Goal: Transaction & Acquisition: Purchase product/service

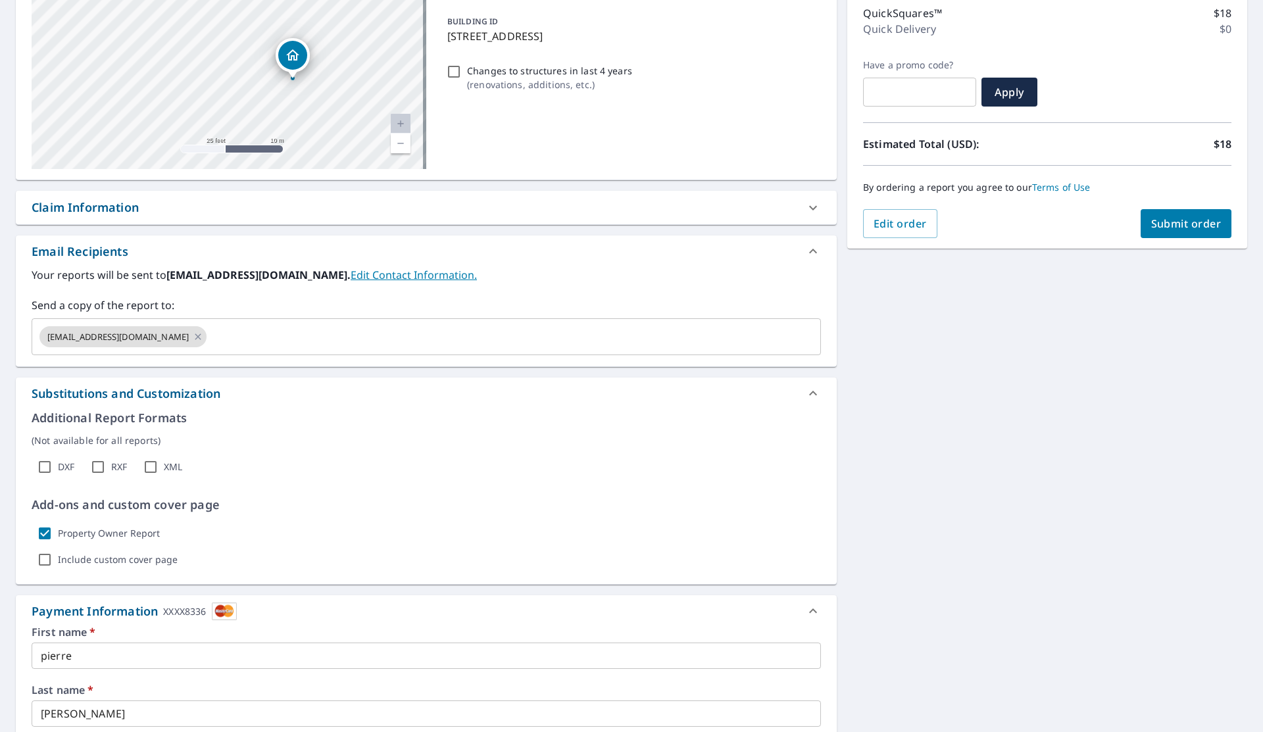
scroll to position [175, 0]
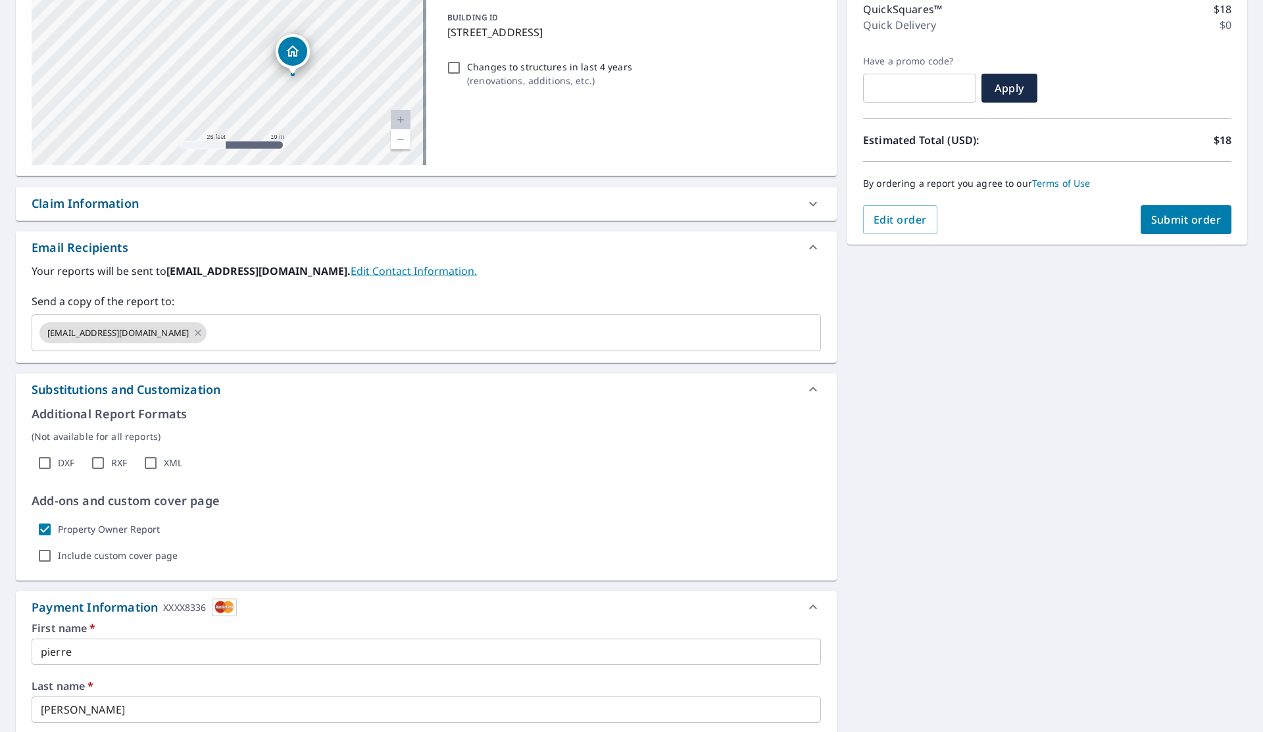
click at [366, 271] on link "Edit Contact Information." at bounding box center [413, 271] width 126 height 14
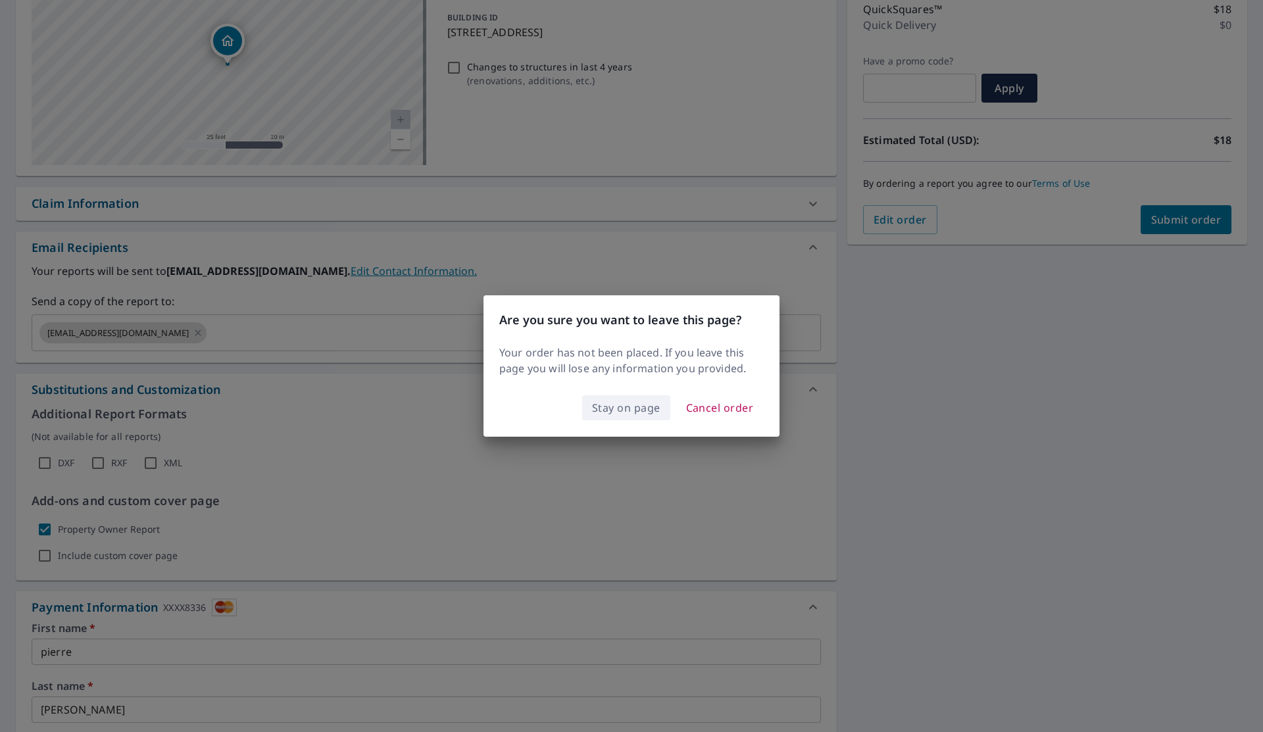
click at [608, 413] on span "Stay on page" at bounding box center [626, 407] width 68 height 18
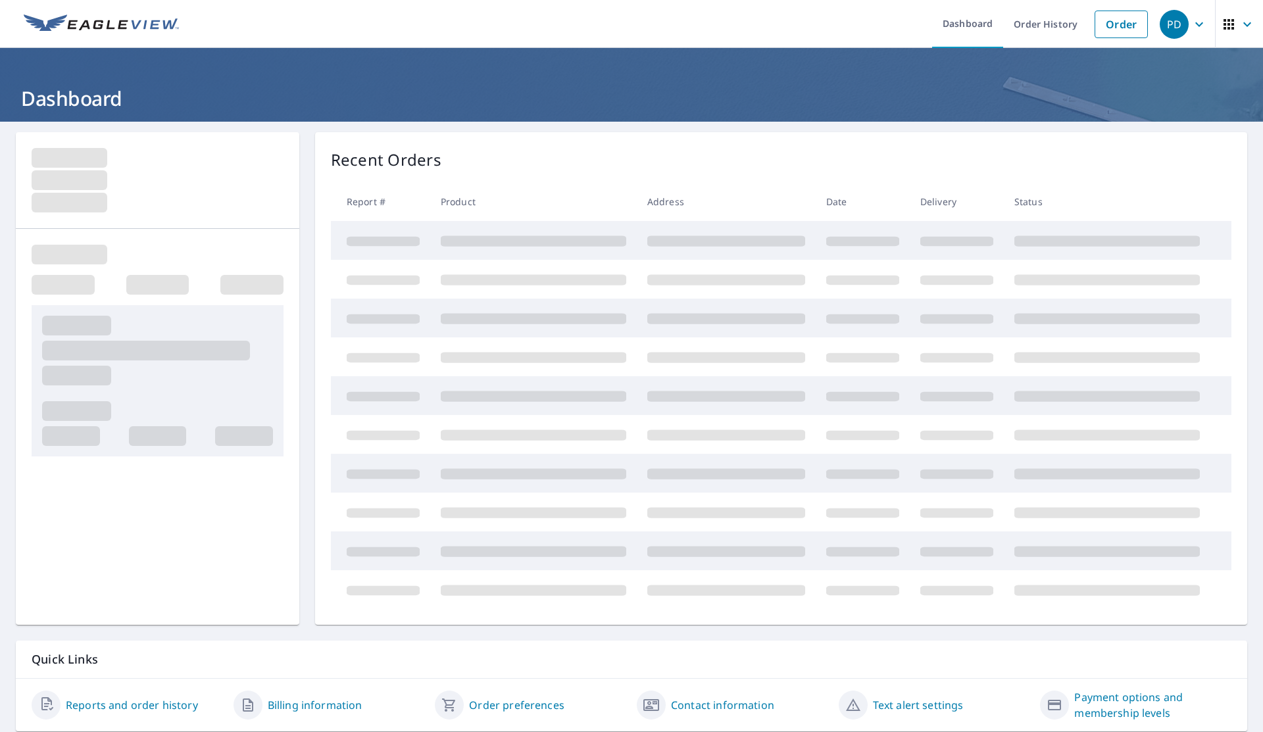
click at [419, 95] on h1 "Dashboard" at bounding box center [631, 98] width 1231 height 27
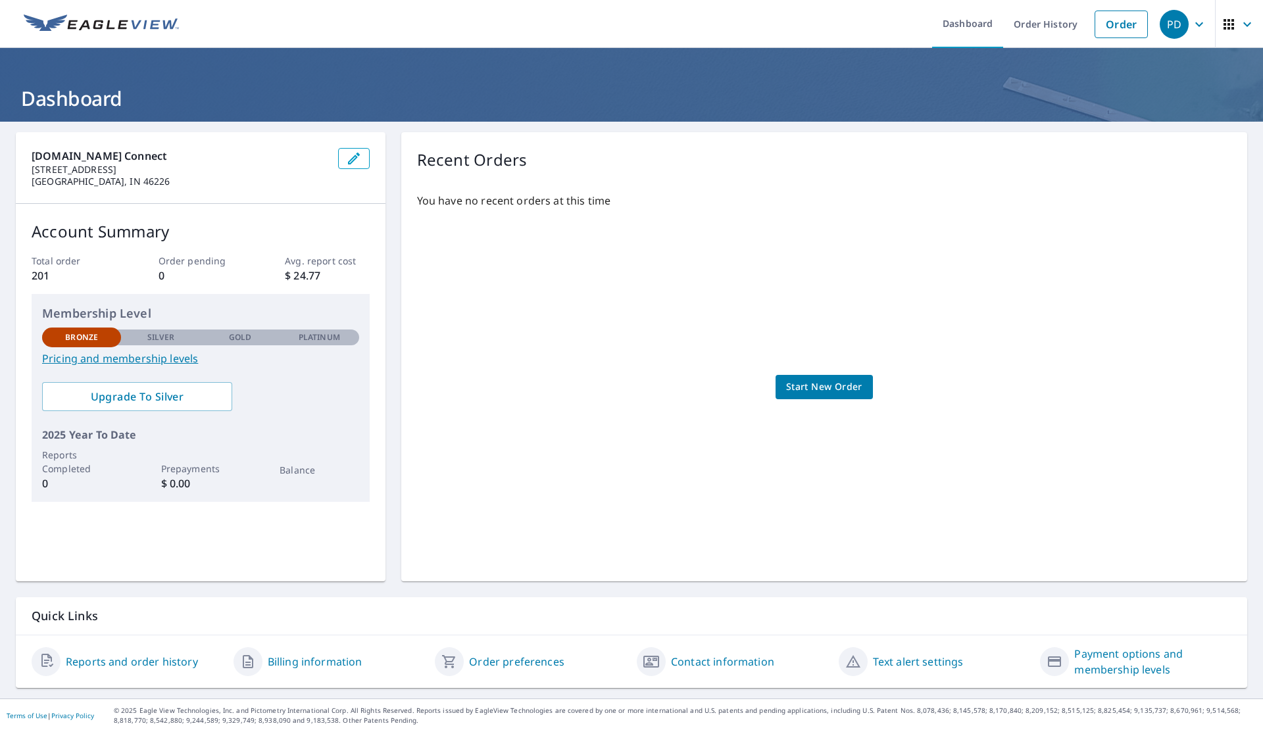
click at [1193, 33] on span "PD" at bounding box center [1184, 25] width 50 height 32
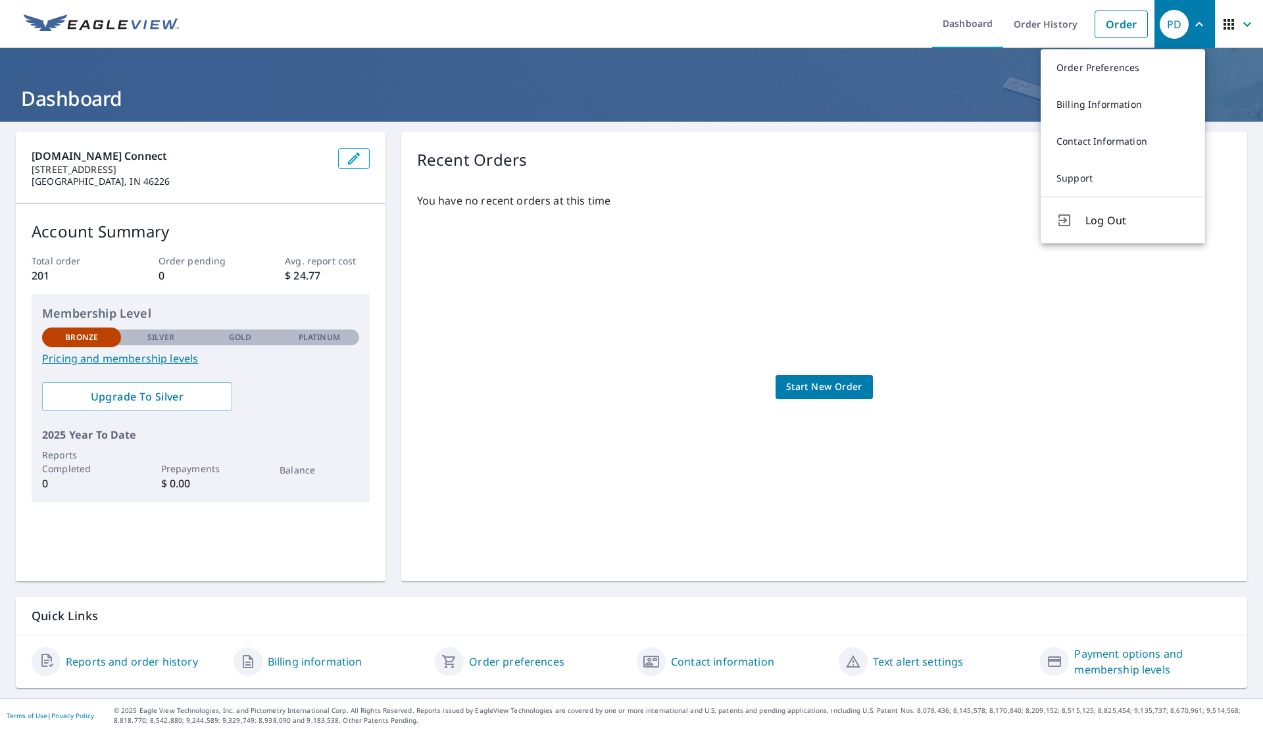
click at [1239, 25] on icon "button" at bounding box center [1247, 24] width 16 height 16
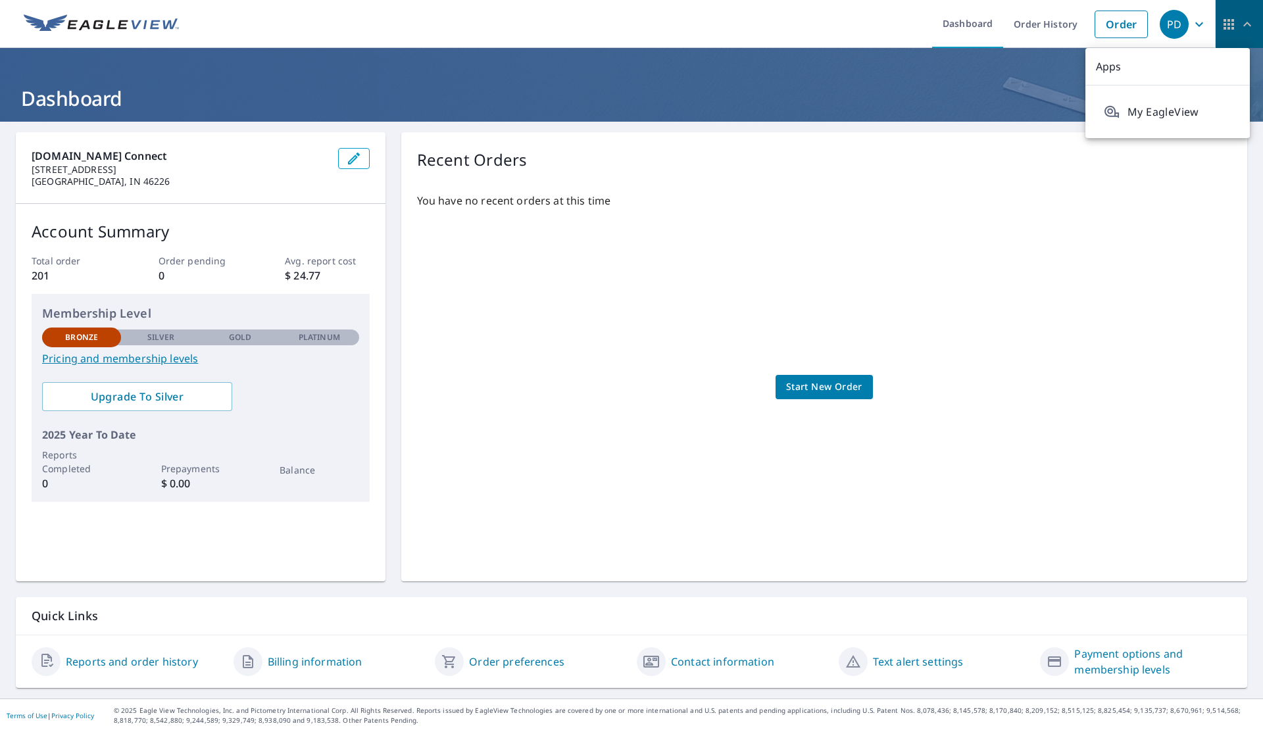
click at [1239, 25] on icon "button" at bounding box center [1247, 24] width 16 height 16
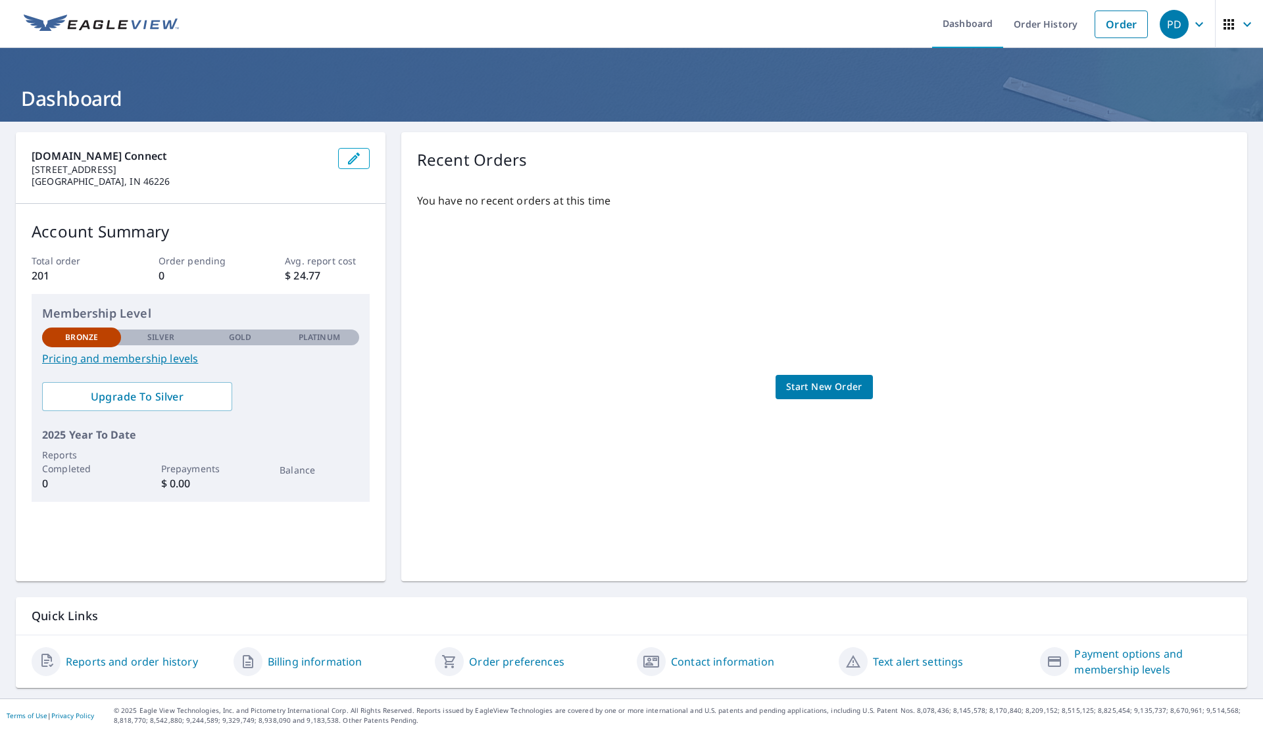
click at [1204, 23] on button "PD" at bounding box center [1184, 24] width 60 height 48
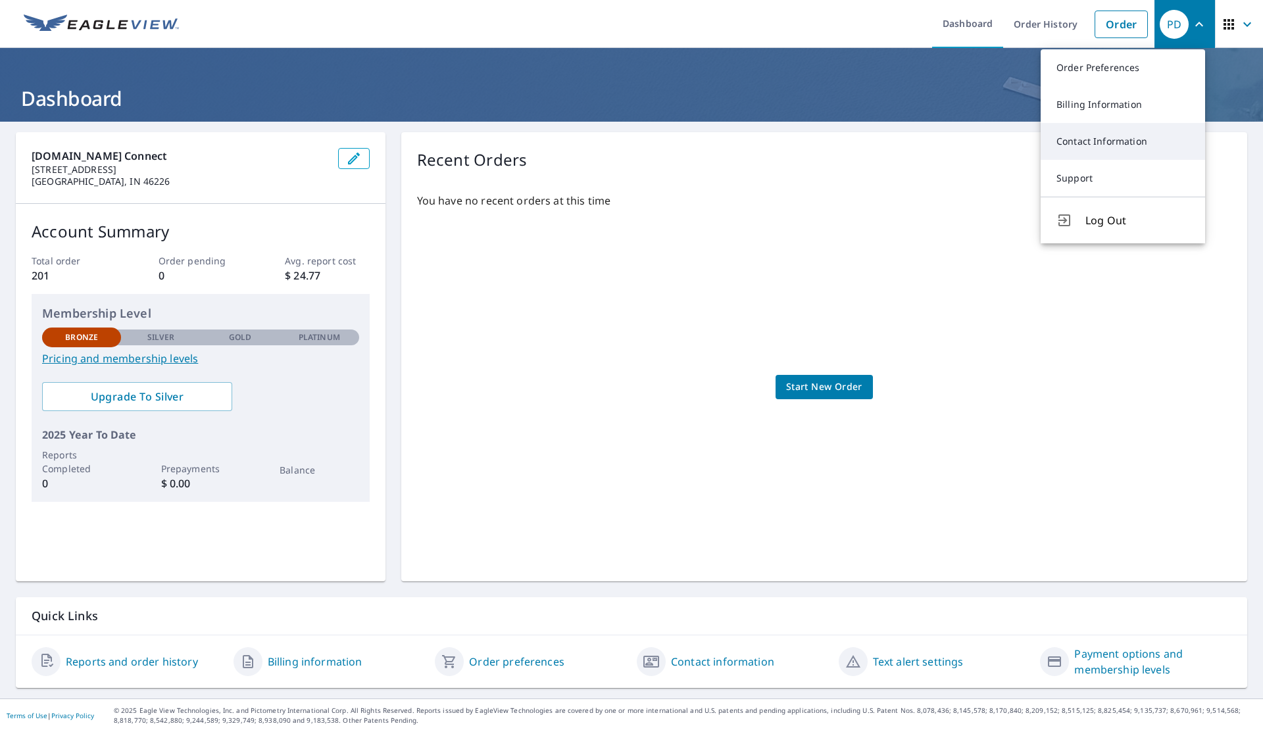
click at [1117, 144] on link "Contact Information" at bounding box center [1122, 141] width 164 height 37
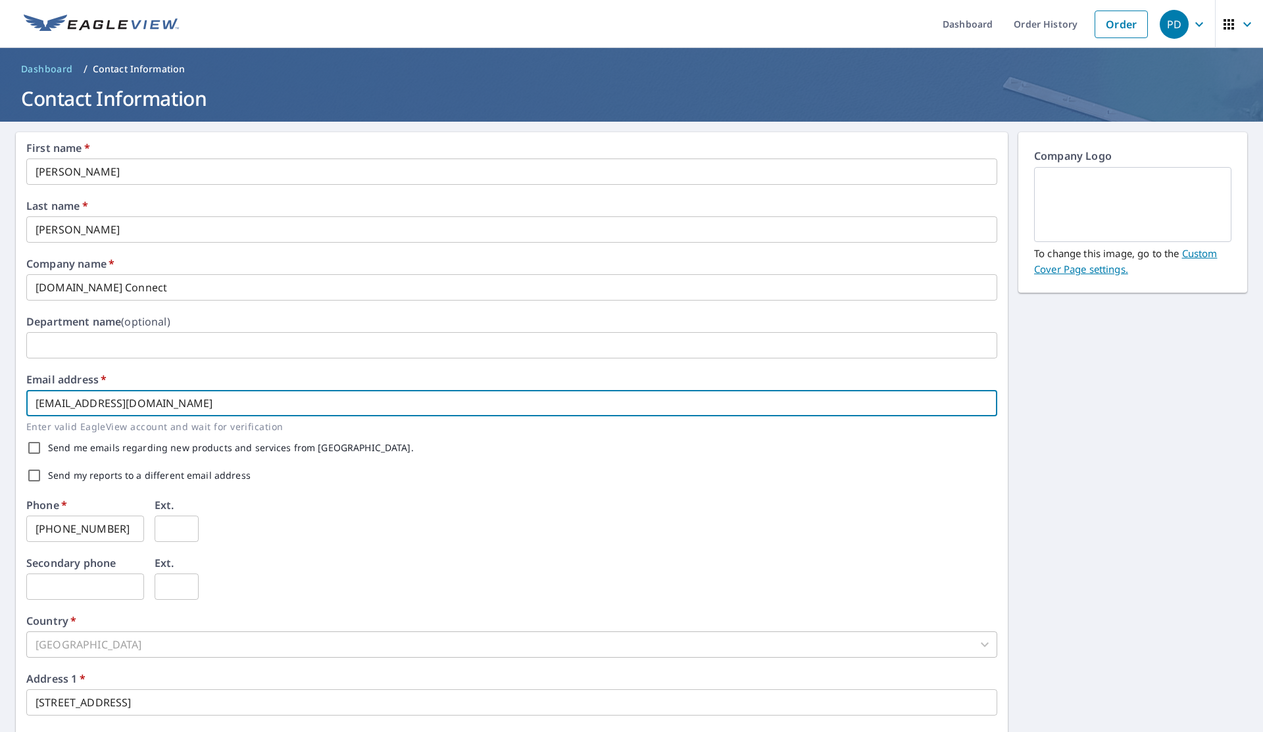
drag, startPoint x: 229, startPoint y: 392, endPoint x: 55, endPoint y: 419, distance: 175.7
click at [55, 418] on div "[EMAIL_ADDRESS][DOMAIN_NAME] ​ Enter valid EagleView account and wait for verif…" at bounding box center [511, 412] width 971 height 44
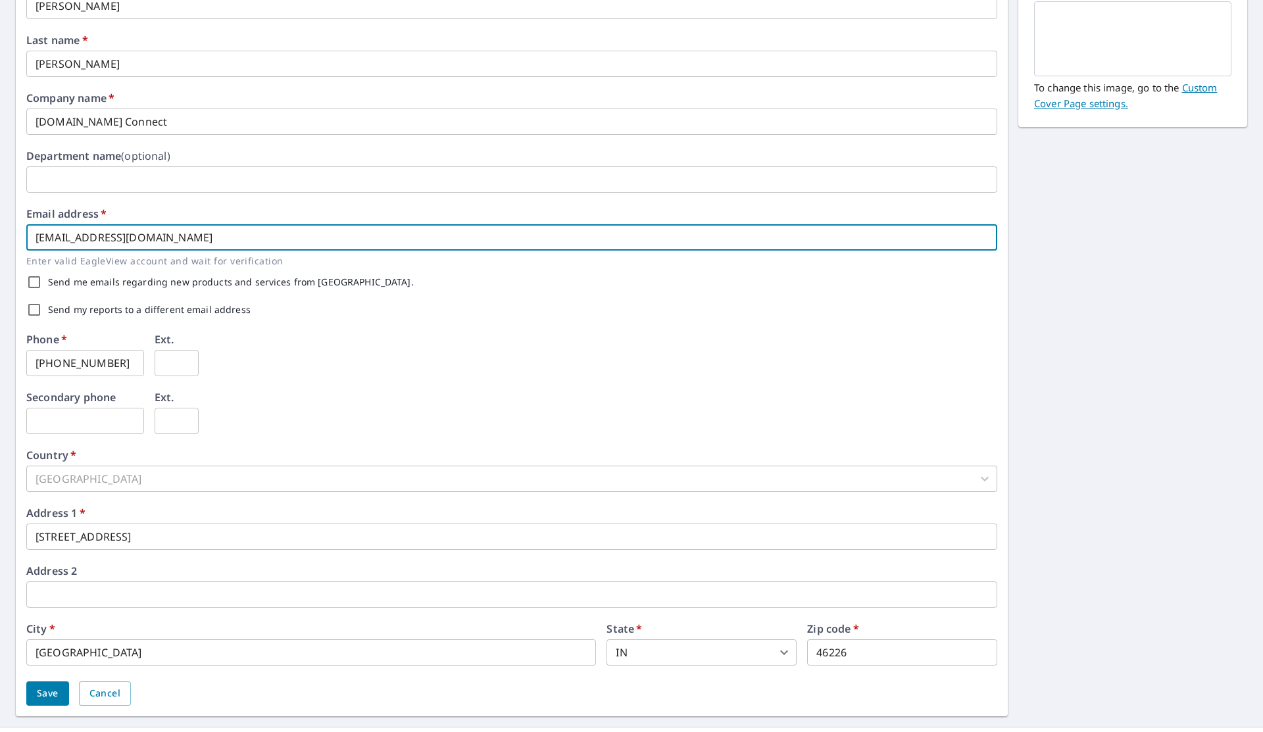
scroll to position [193, 0]
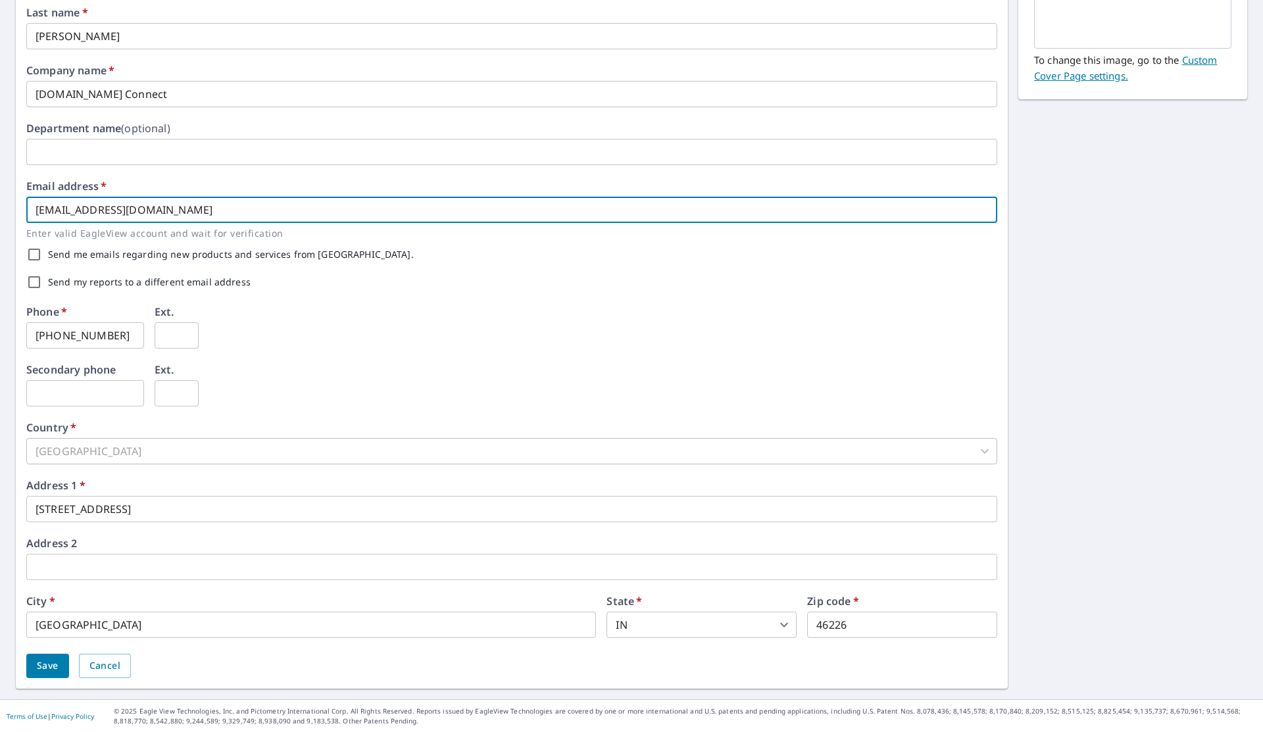
type input "[EMAIL_ADDRESS][DOMAIN_NAME]"
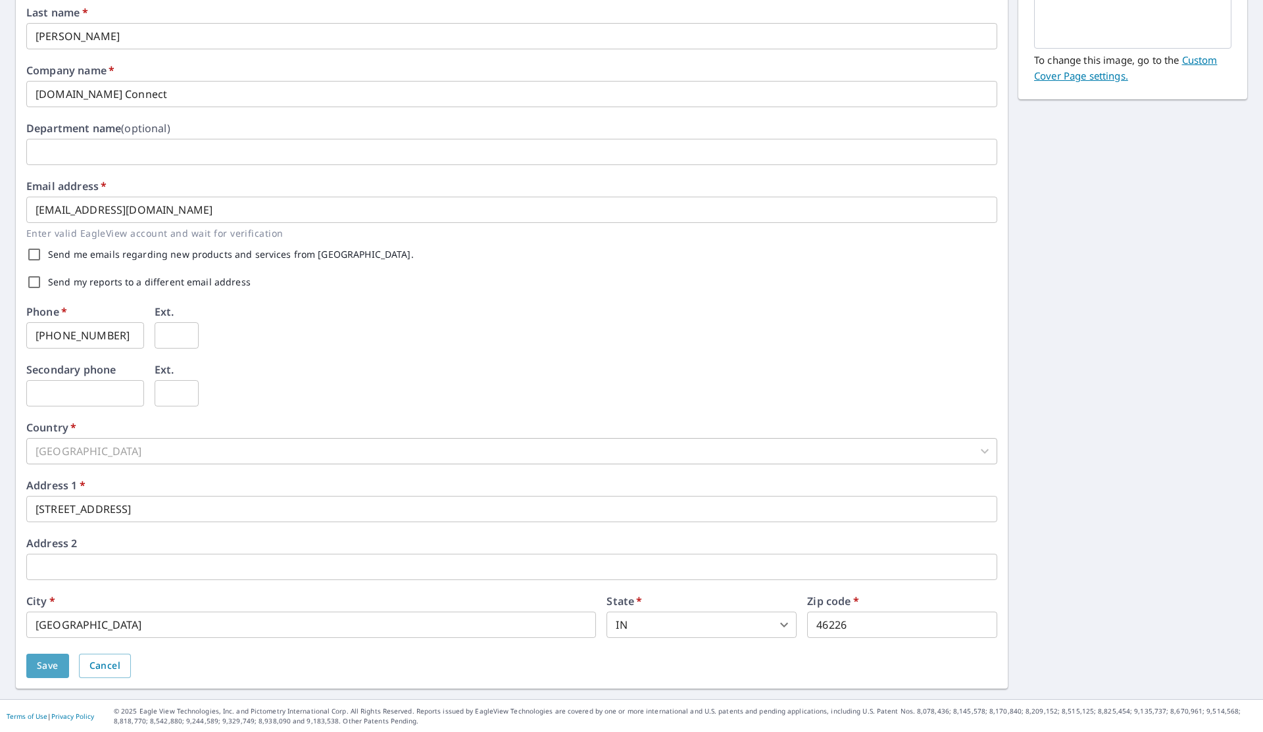
click at [47, 660] on span "Save" at bounding box center [48, 666] width 22 height 16
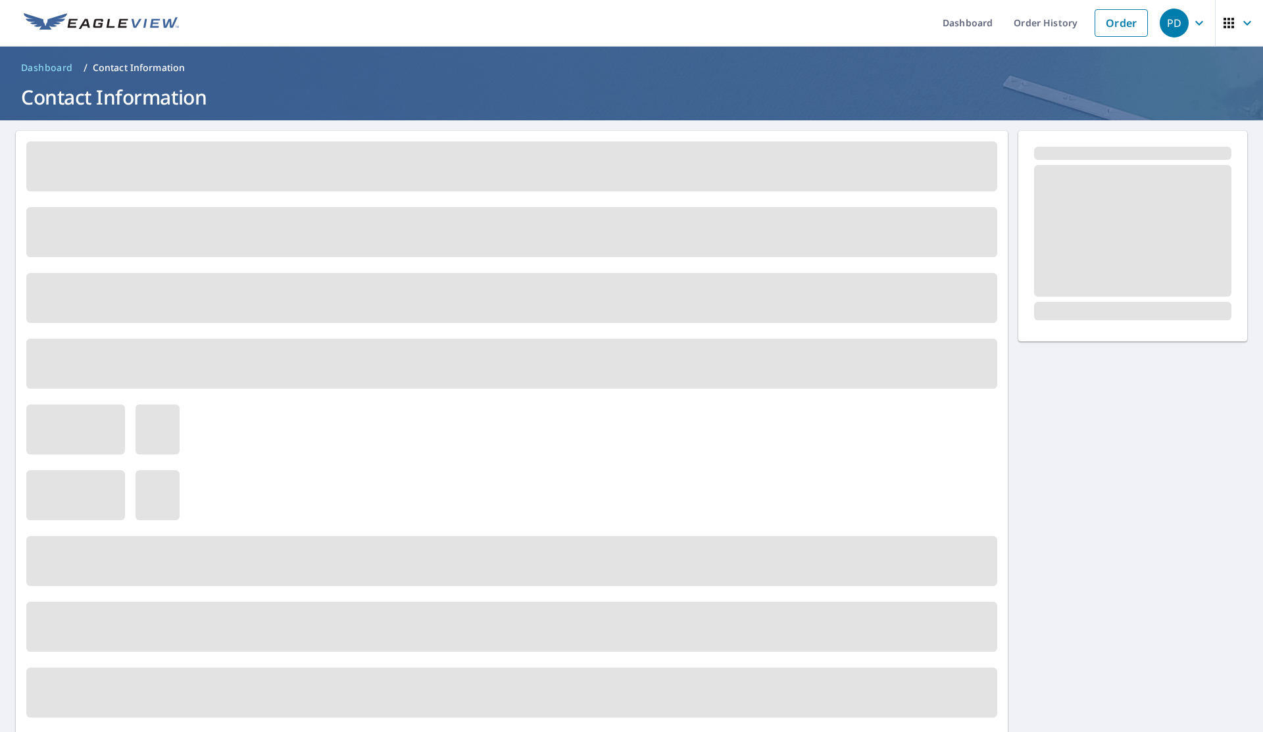
scroll to position [0, 0]
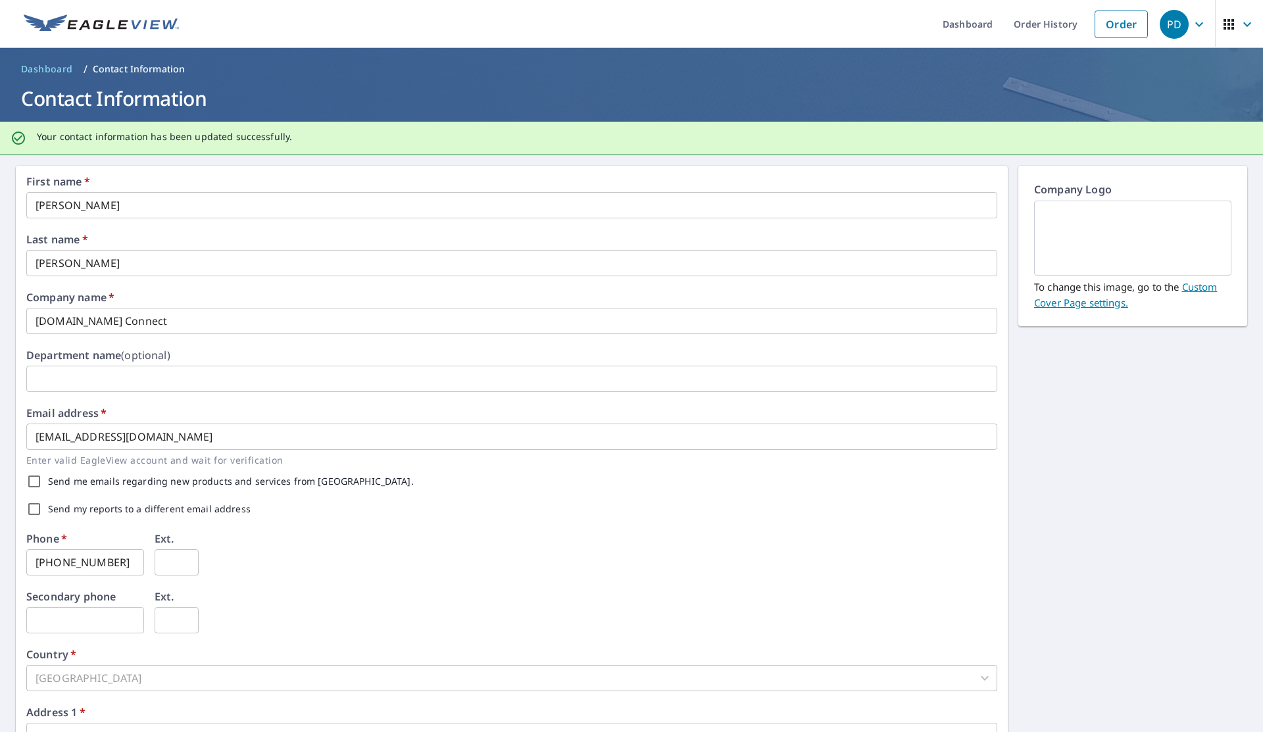
click at [66, 64] on span "Dashboard" at bounding box center [47, 68] width 52 height 13
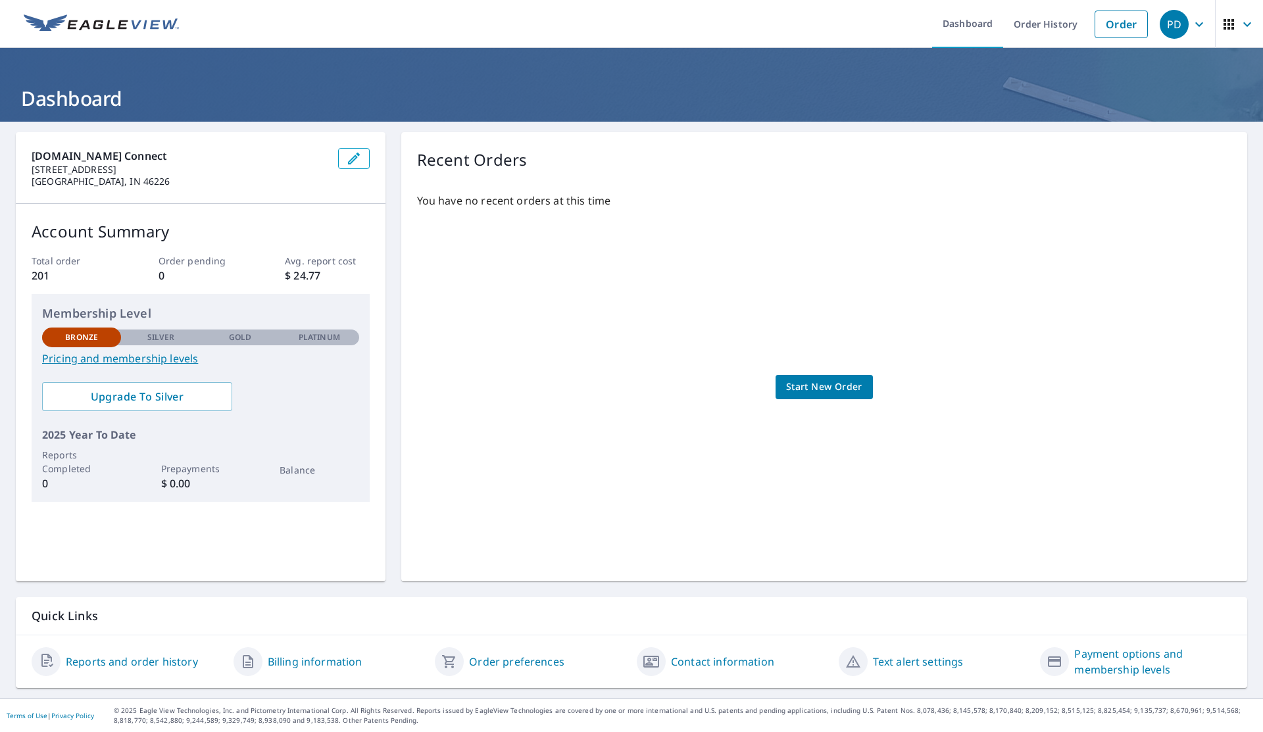
click at [800, 383] on span "Start New Order" at bounding box center [824, 387] width 76 height 16
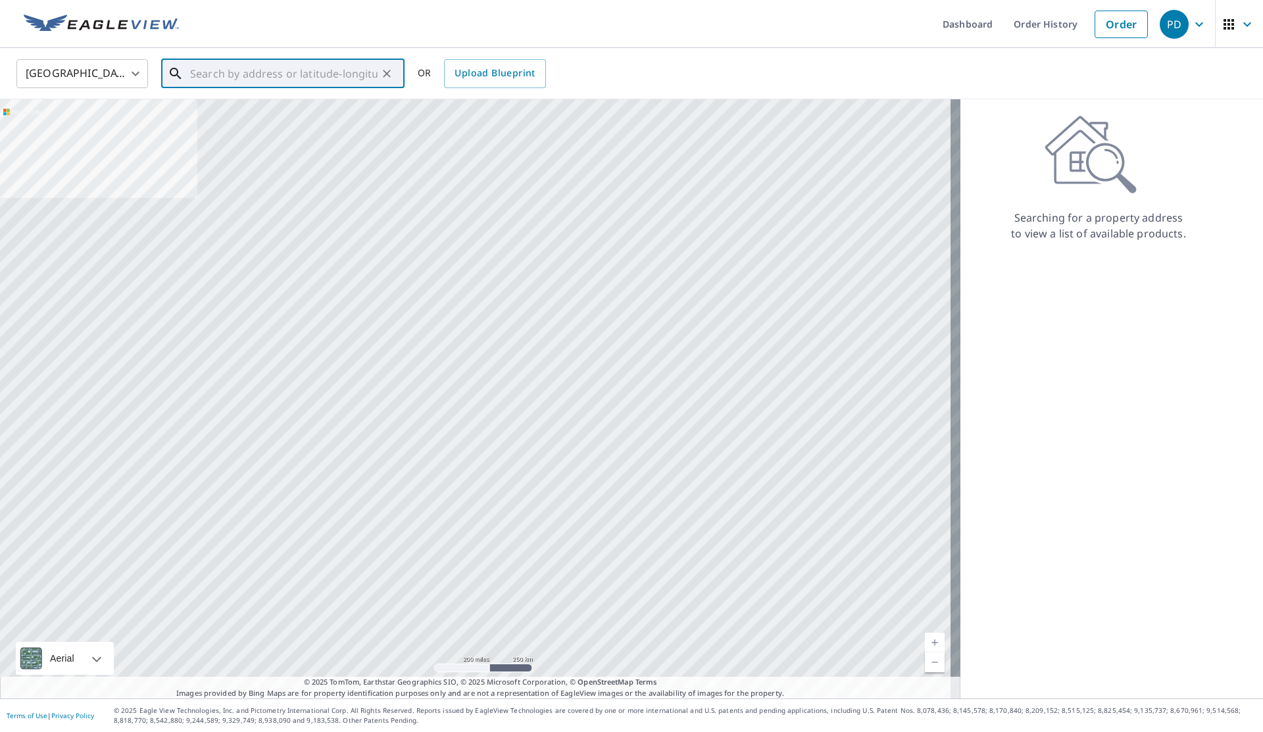
paste input "[STREET_ADDRESS]"
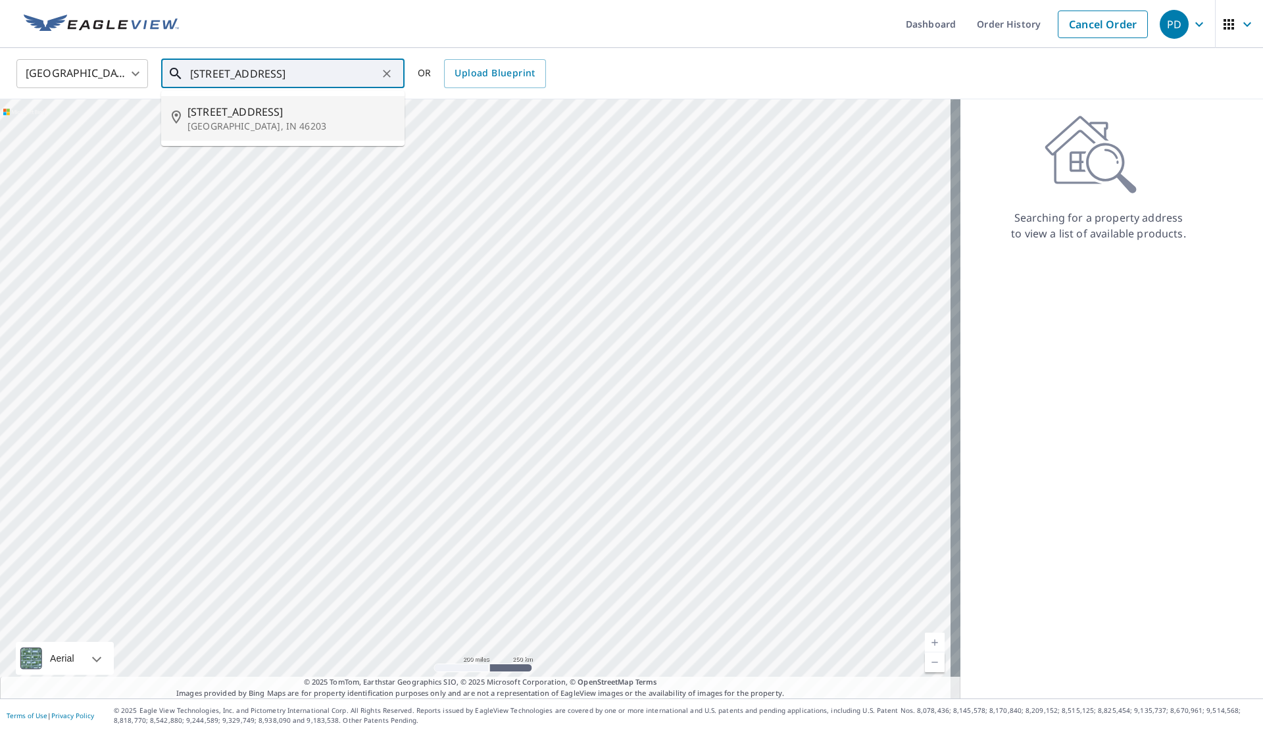
click at [304, 124] on p "[GEOGRAPHIC_DATA], IN 46203" at bounding box center [290, 126] width 206 height 13
type input "[STREET_ADDRESS]"
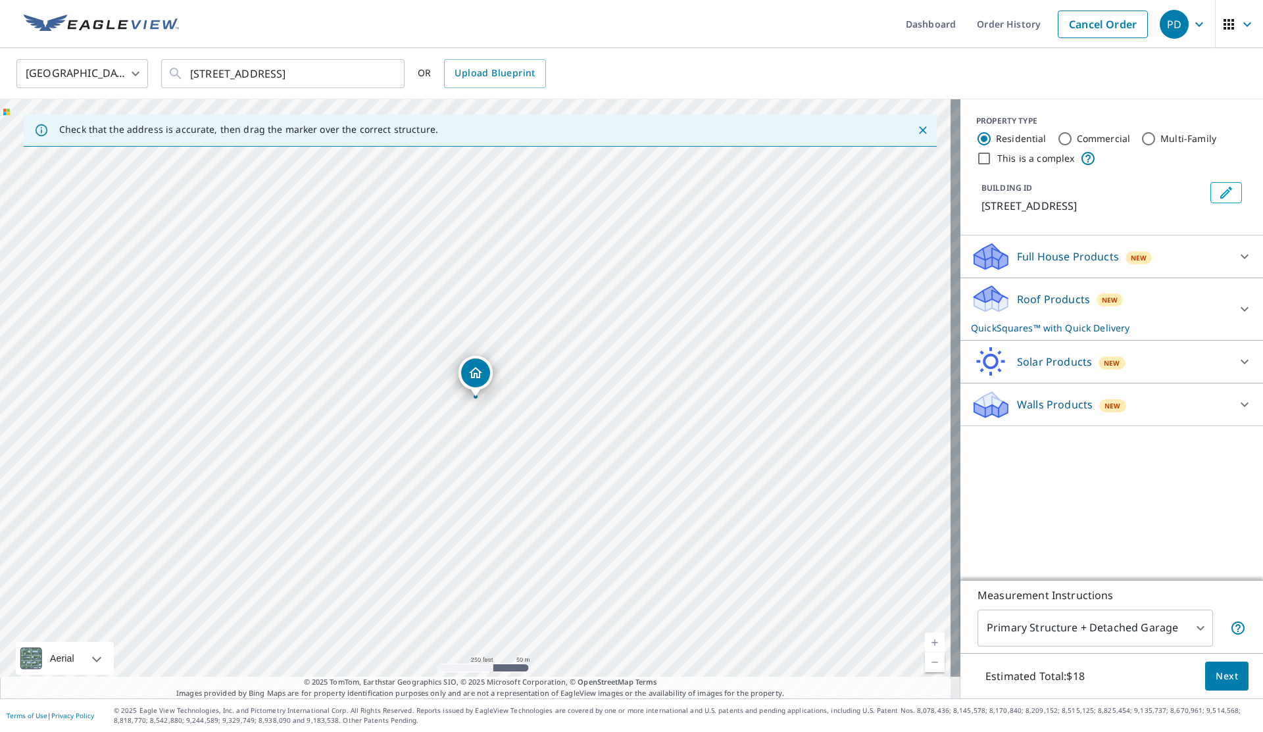
click at [1169, 628] on body "PD PD Dashboard Order History Cancel Order PD [GEOGRAPHIC_DATA] [GEOGRAPHIC_DAT…" at bounding box center [631, 366] width 1263 height 732
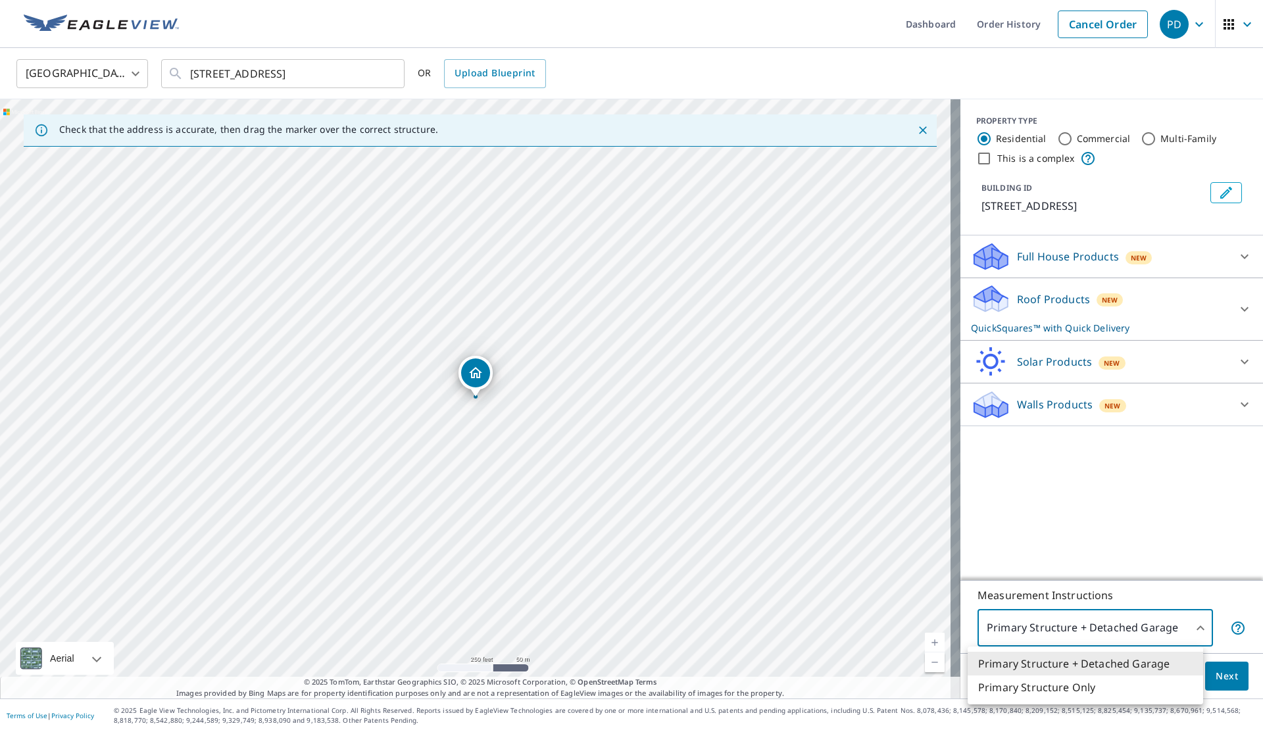
click at [1185, 543] on div at bounding box center [631, 366] width 1263 height 732
click at [927, 640] on link "Current Level 17, Zoom In" at bounding box center [935, 643] width 20 height 20
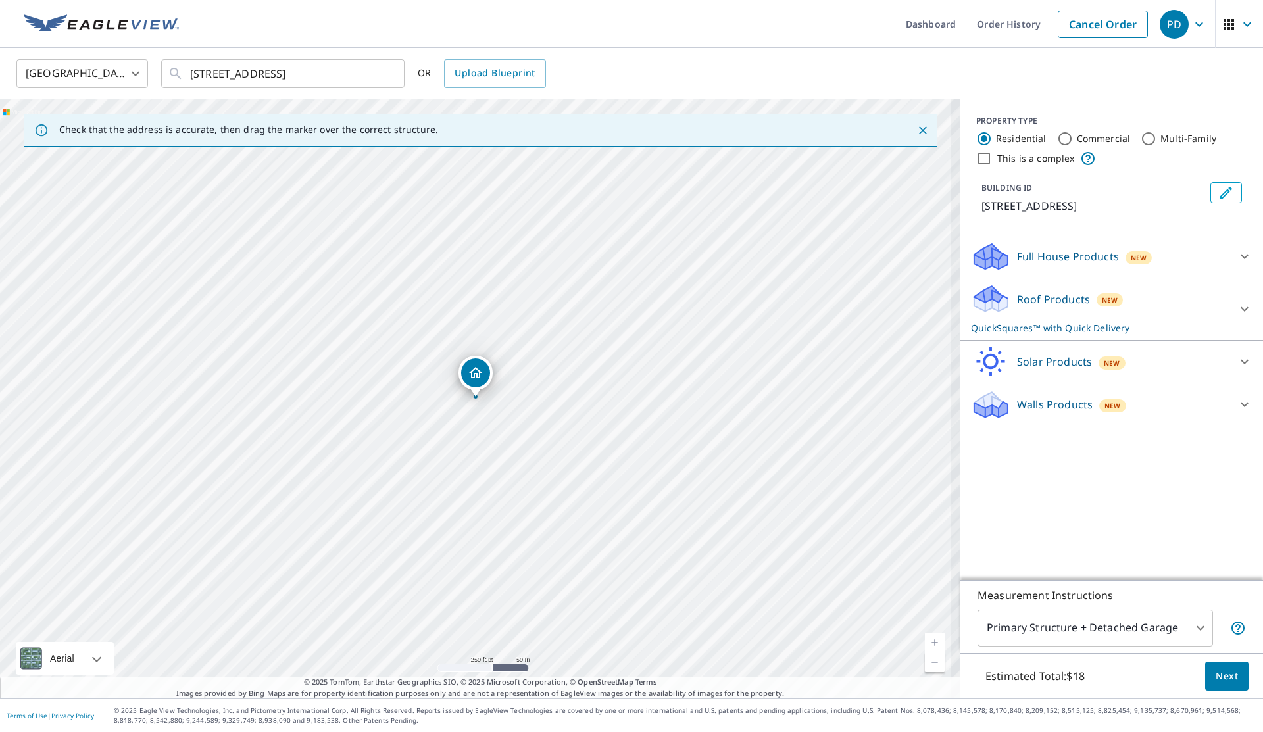
click at [927, 640] on link "Current Level 17, Zoom In" at bounding box center [935, 643] width 20 height 20
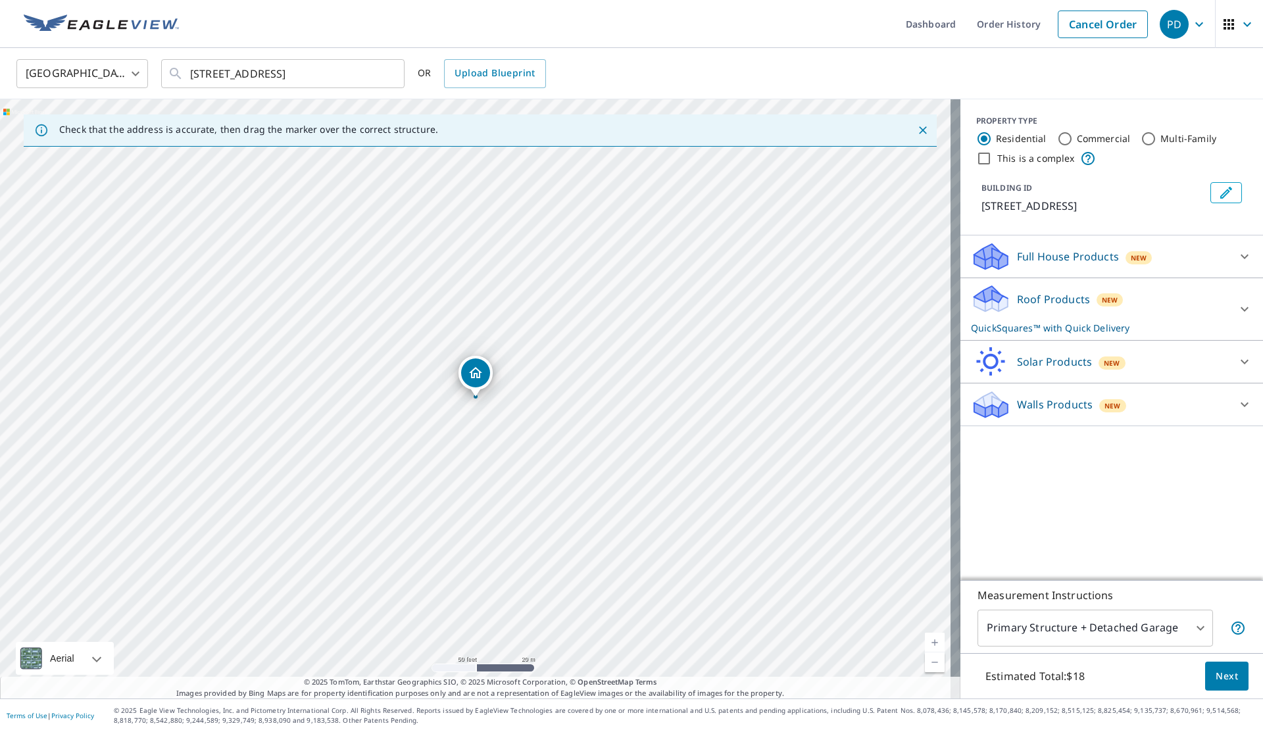
click at [927, 640] on link "Current Level 19, Zoom In" at bounding box center [935, 643] width 20 height 20
click at [927, 640] on link "Current Level 20, Zoom In Disabled" at bounding box center [935, 643] width 20 height 20
click at [1215, 671] on span "Next" at bounding box center [1226, 676] width 22 height 16
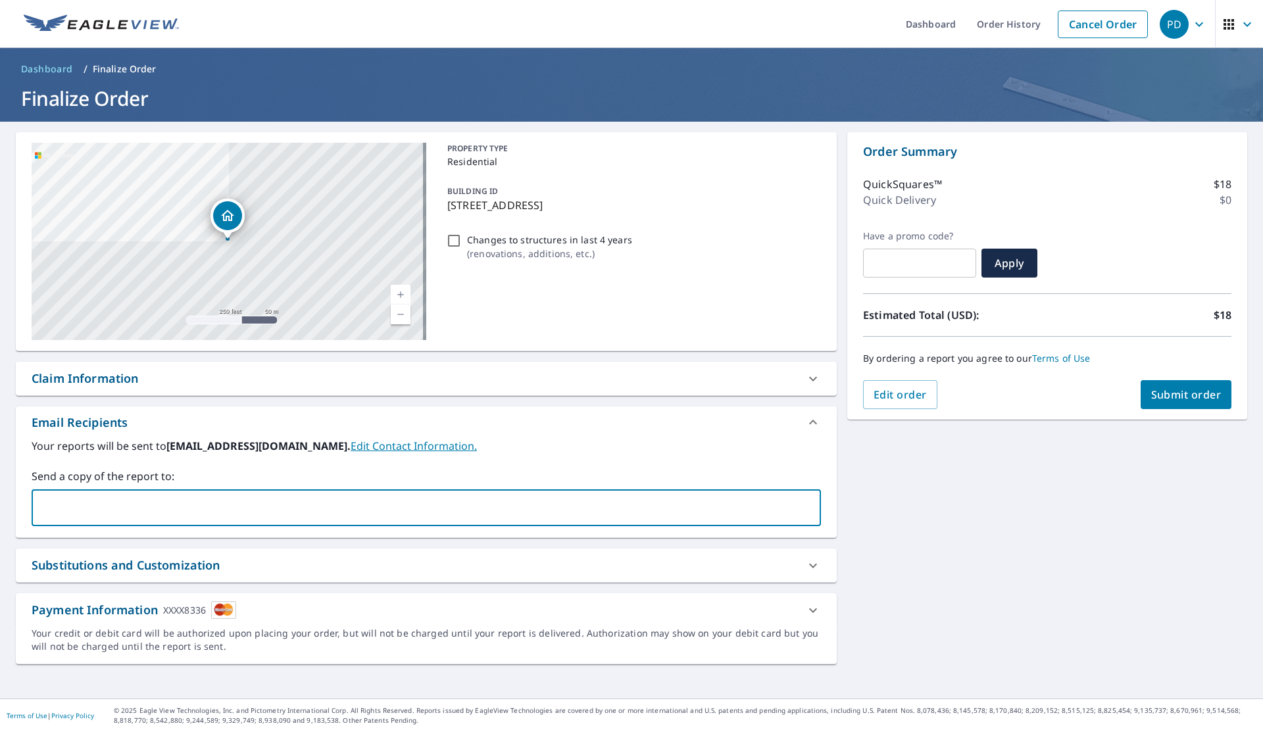
click at [268, 507] on input "text" at bounding box center [416, 507] width 758 height 25
type input "[EMAIL_ADDRESS][DOMAIN_NAME]"
click at [264, 564] on div "Substitutions and Customization" at bounding box center [414, 565] width 765 height 18
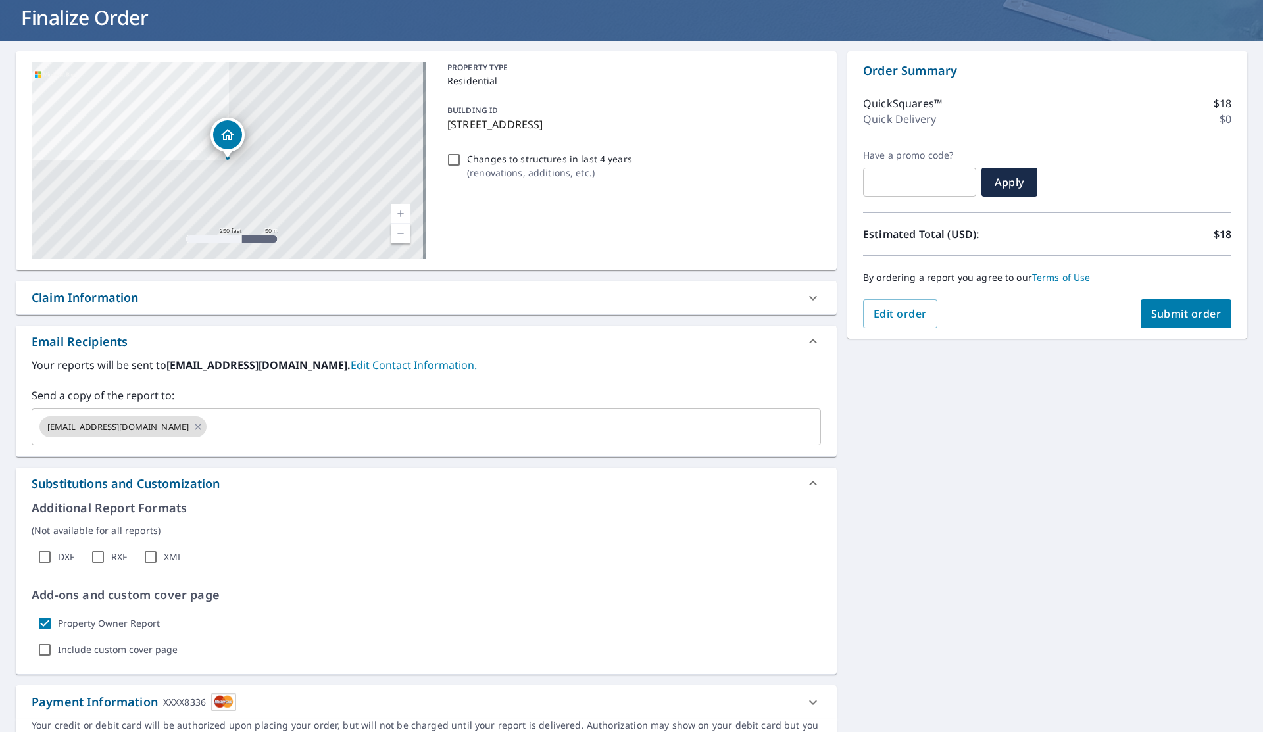
scroll to position [149, 0]
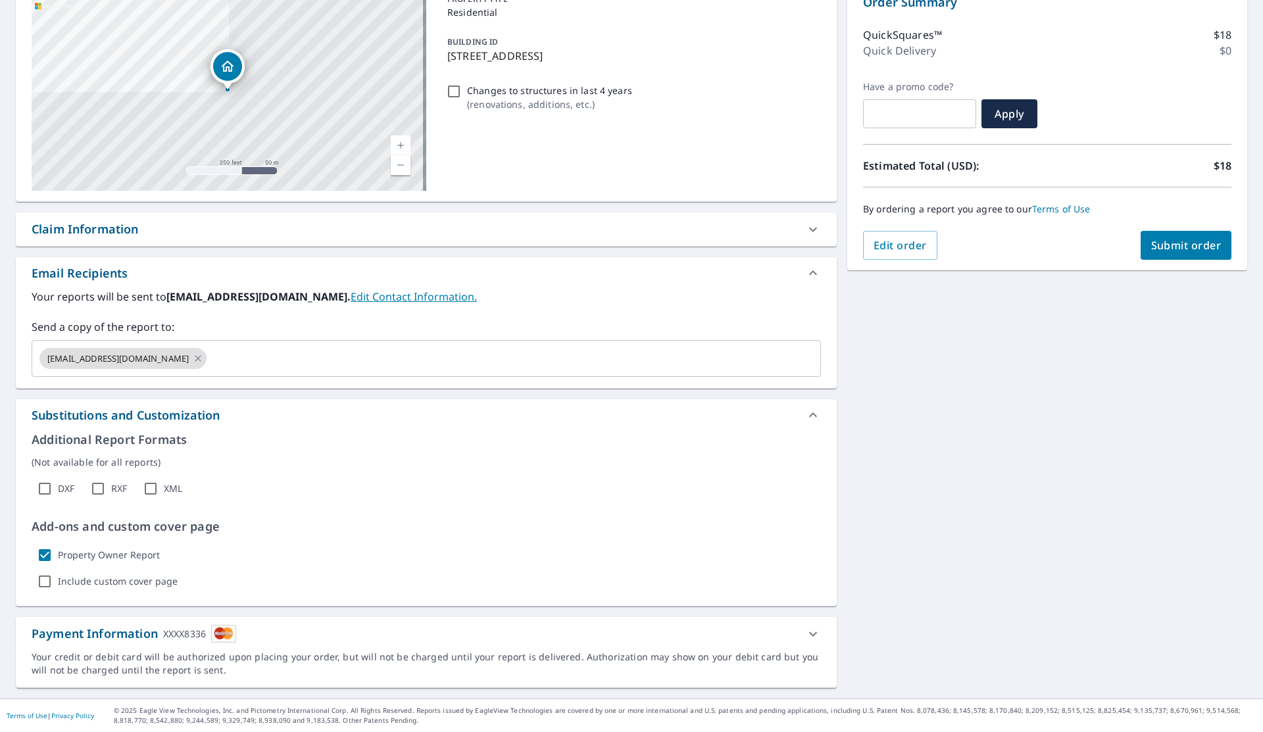
click at [271, 414] on div "Substitutions and Customization" at bounding box center [414, 415] width 765 height 18
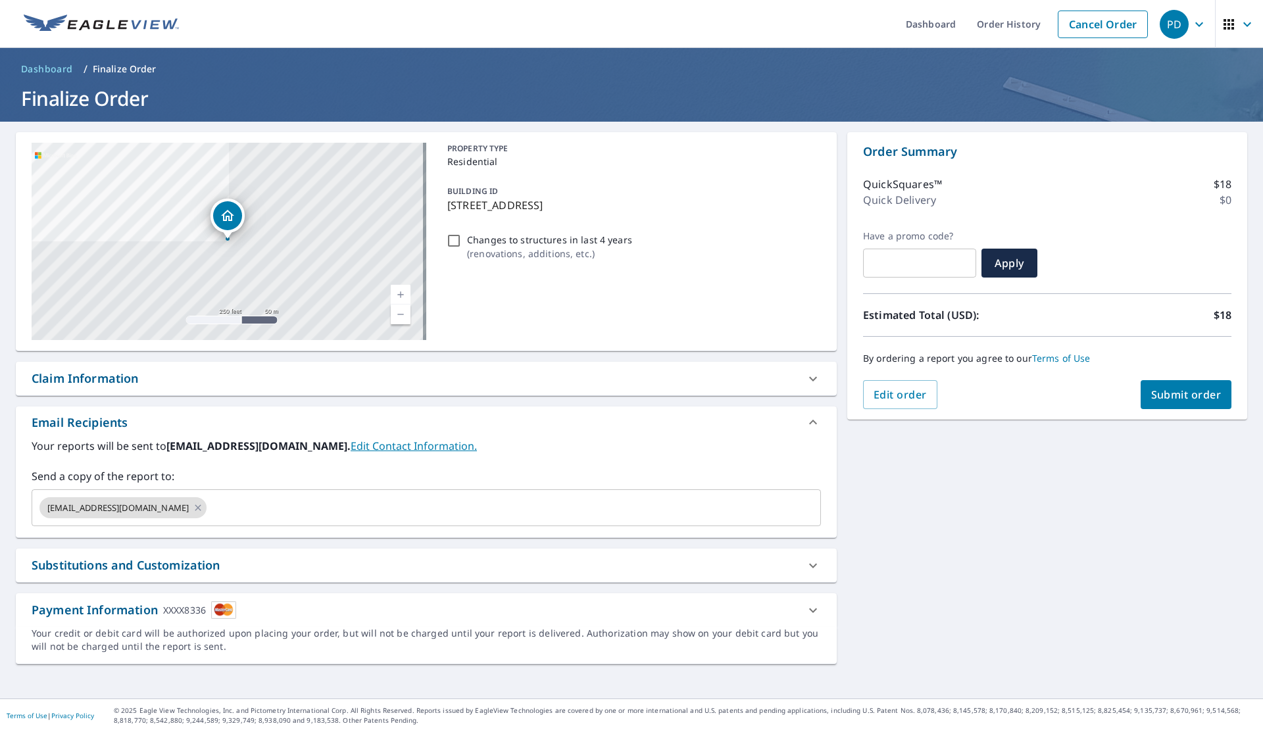
scroll to position [0, 0]
click at [492, 608] on div "Payment Information XXXX8336" at bounding box center [414, 610] width 765 height 18
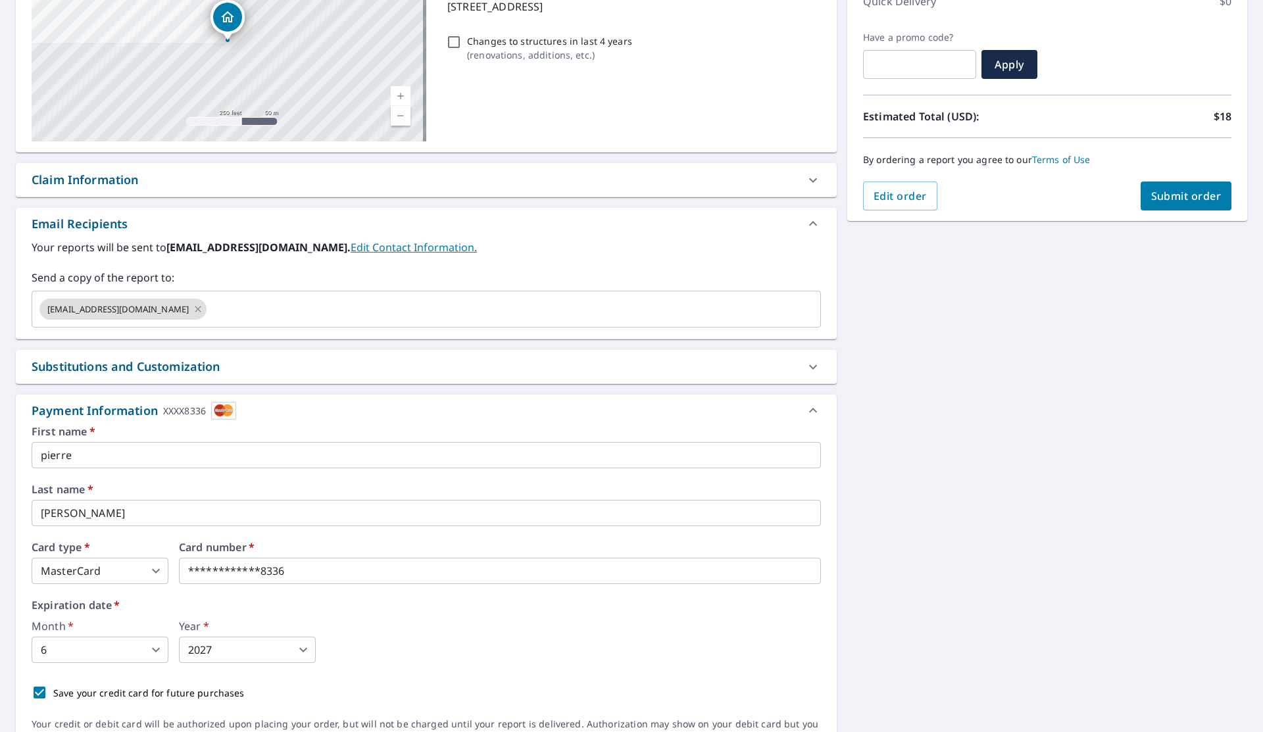
scroll to position [266, 0]
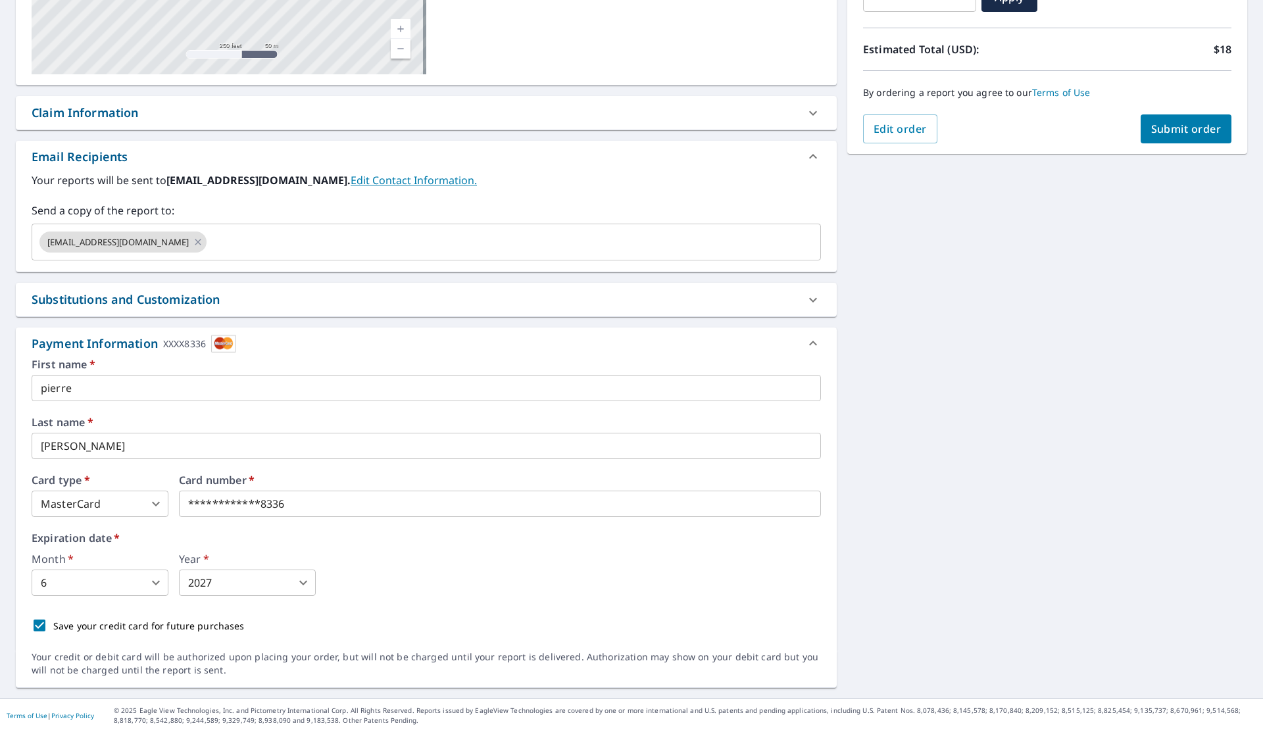
click at [139, 498] on body "PD PD Dashboard Order History Cancel Order PD Dashboard / Finalize Order Finali…" at bounding box center [631, 366] width 1263 height 732
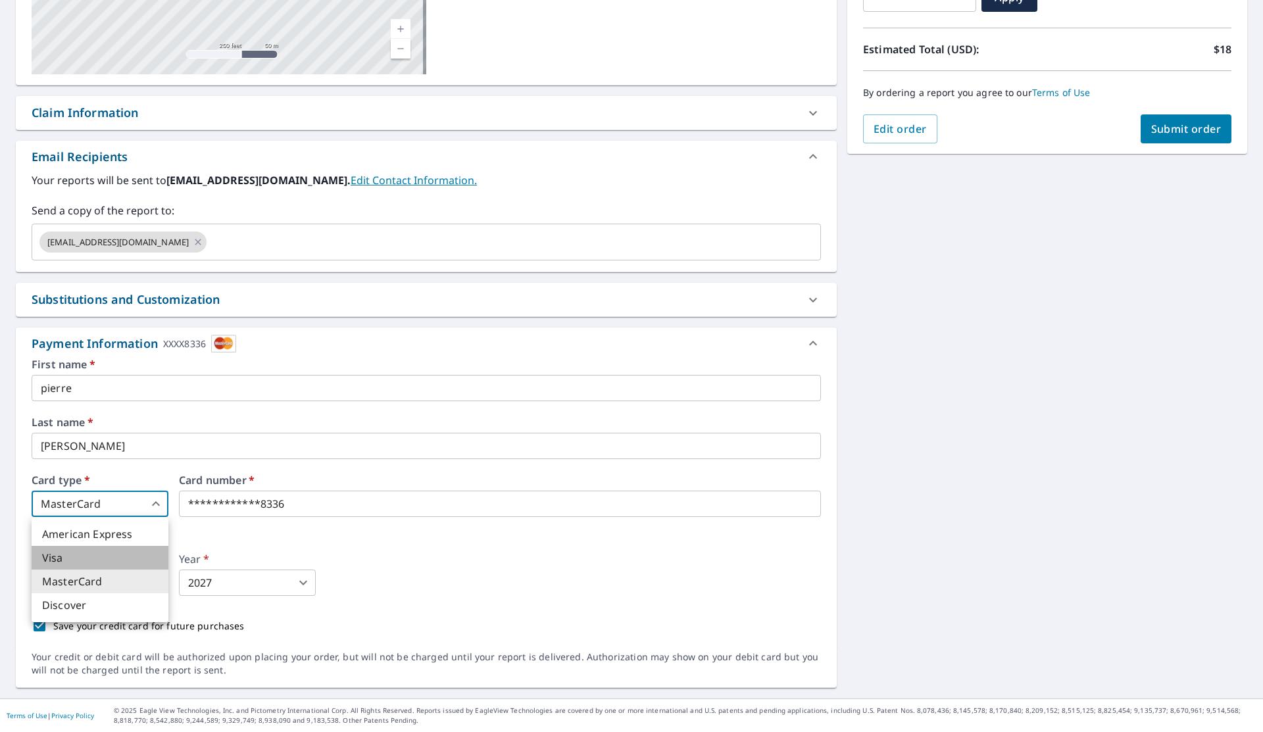
click at [125, 554] on li "Visa" at bounding box center [100, 558] width 137 height 24
type input "2"
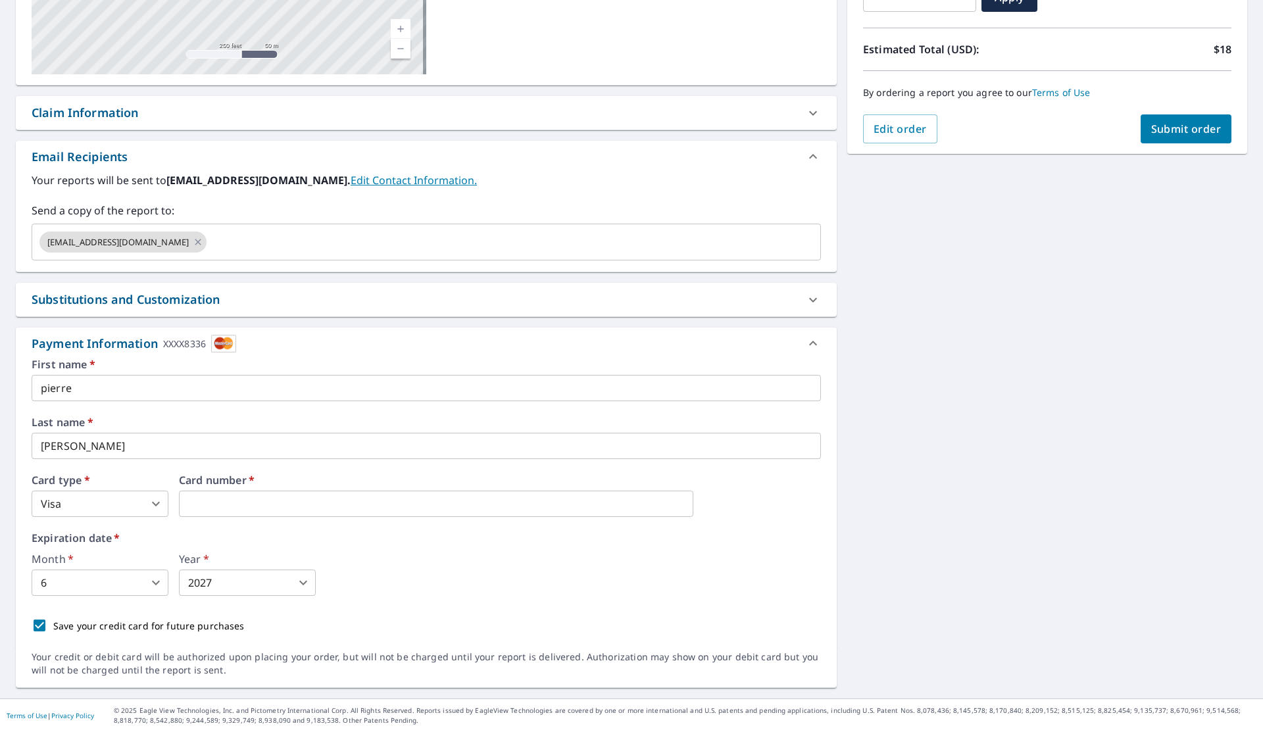
click at [256, 495] on iframe at bounding box center [436, 504] width 514 height 26
click at [115, 578] on body "PD PD Dashboard Order History Cancel Order PD Dashboard / Finalize Order Finali…" at bounding box center [631, 366] width 1263 height 732
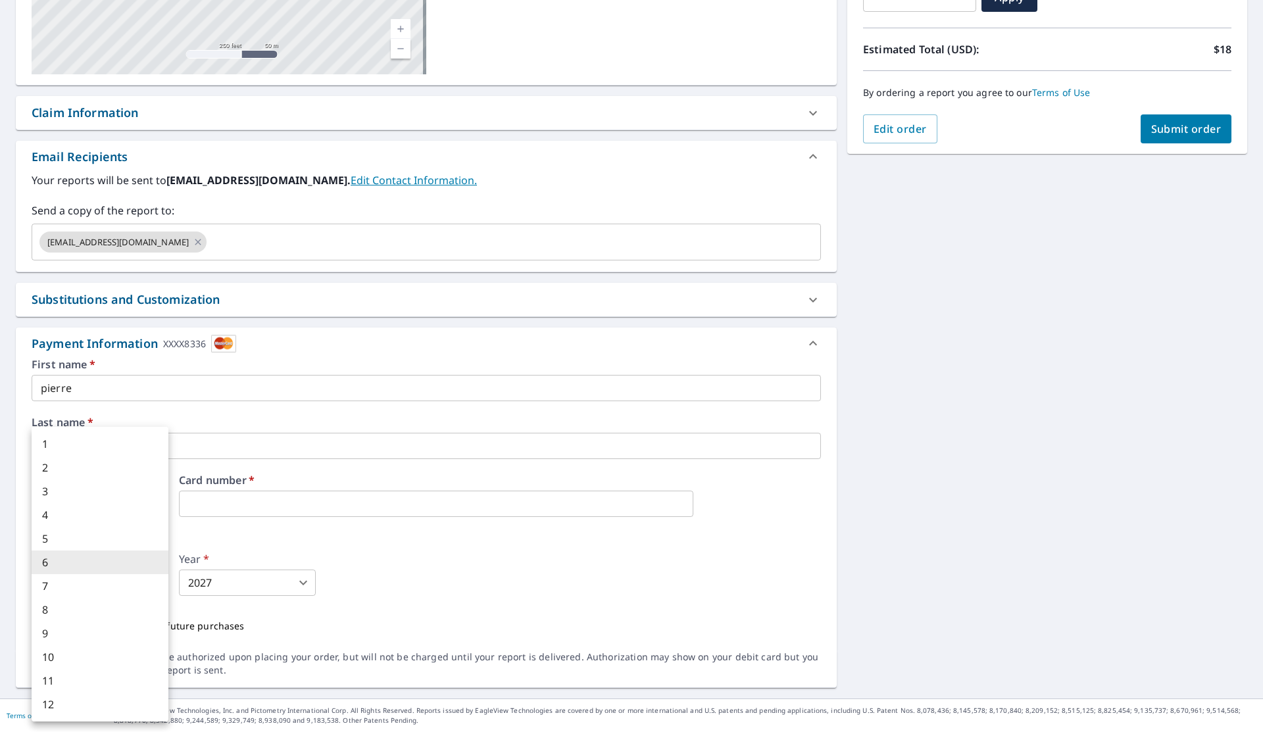
click at [95, 582] on li "7" at bounding box center [100, 586] width 137 height 24
type input "7"
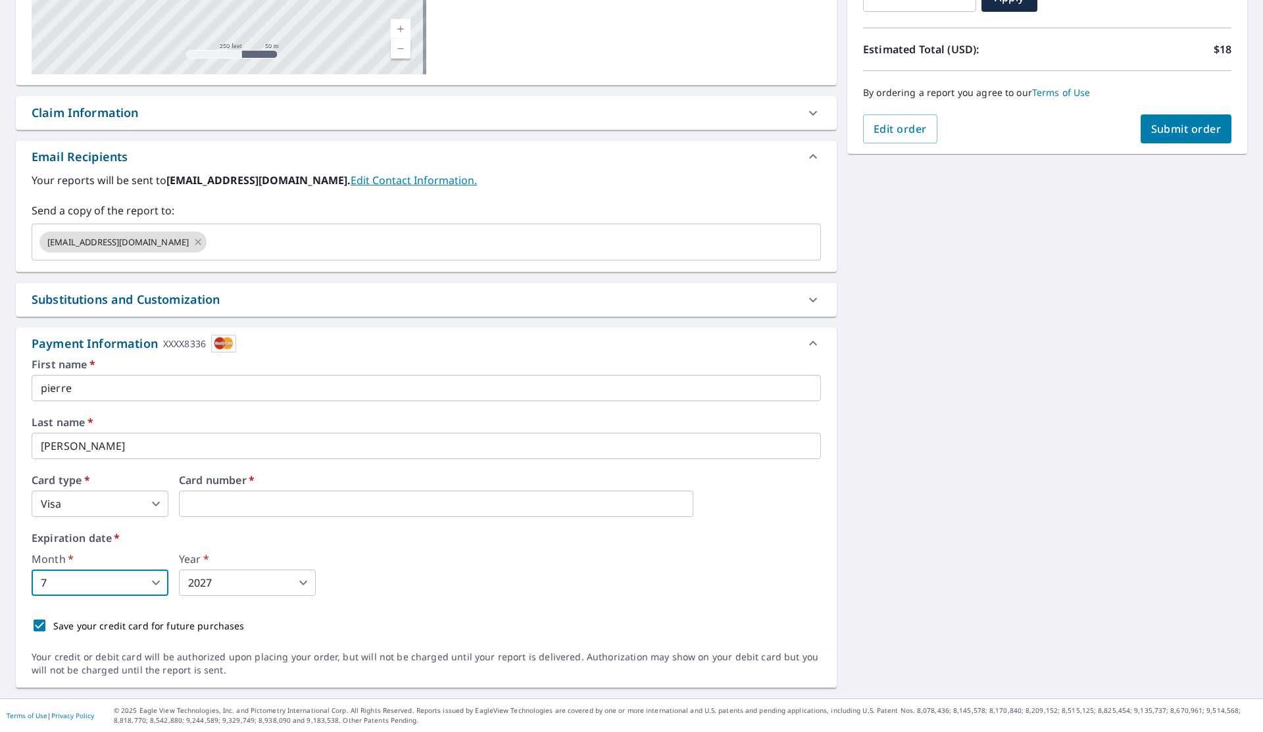
click at [238, 583] on body "PD PD Dashboard Order History Cancel Order PD Dashboard / Finalize Order Finali…" at bounding box center [631, 366] width 1263 height 732
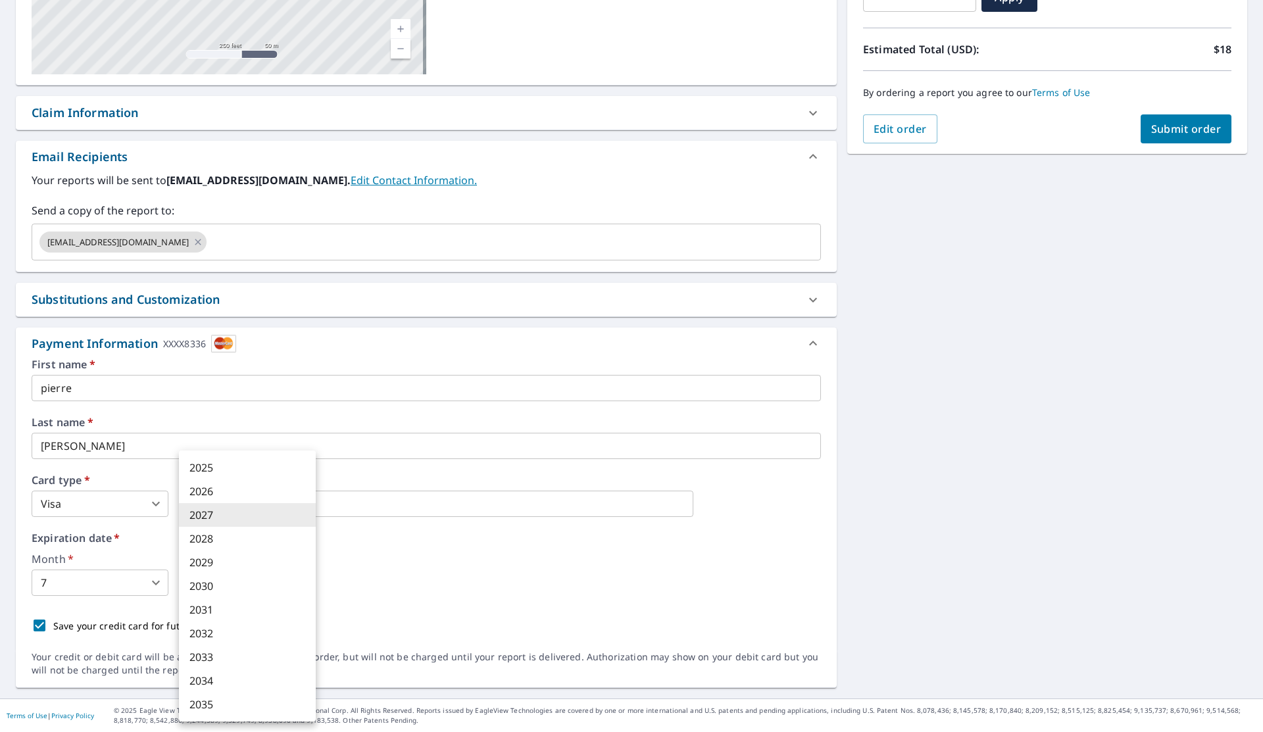
click at [213, 537] on li "2028" at bounding box center [247, 539] width 137 height 24
type input "2028"
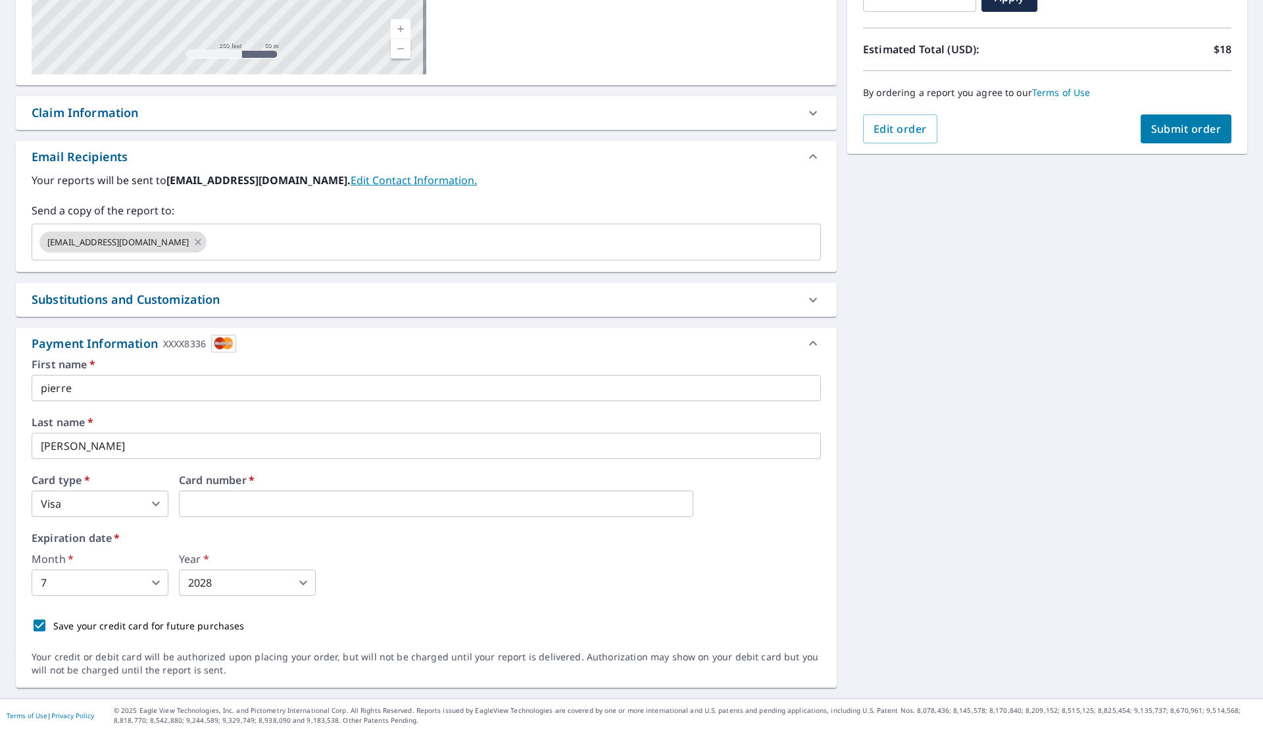
drag, startPoint x: 1173, startPoint y: 129, endPoint x: 1197, endPoint y: 279, distance: 151.8
click at [1197, 279] on div "[STREET_ADDRESS] Aerial Road A standard road map Aerial A detailed look from ab…" at bounding box center [631, 277] width 1263 height 842
click at [1151, 132] on span "Submit order" at bounding box center [1186, 129] width 70 height 14
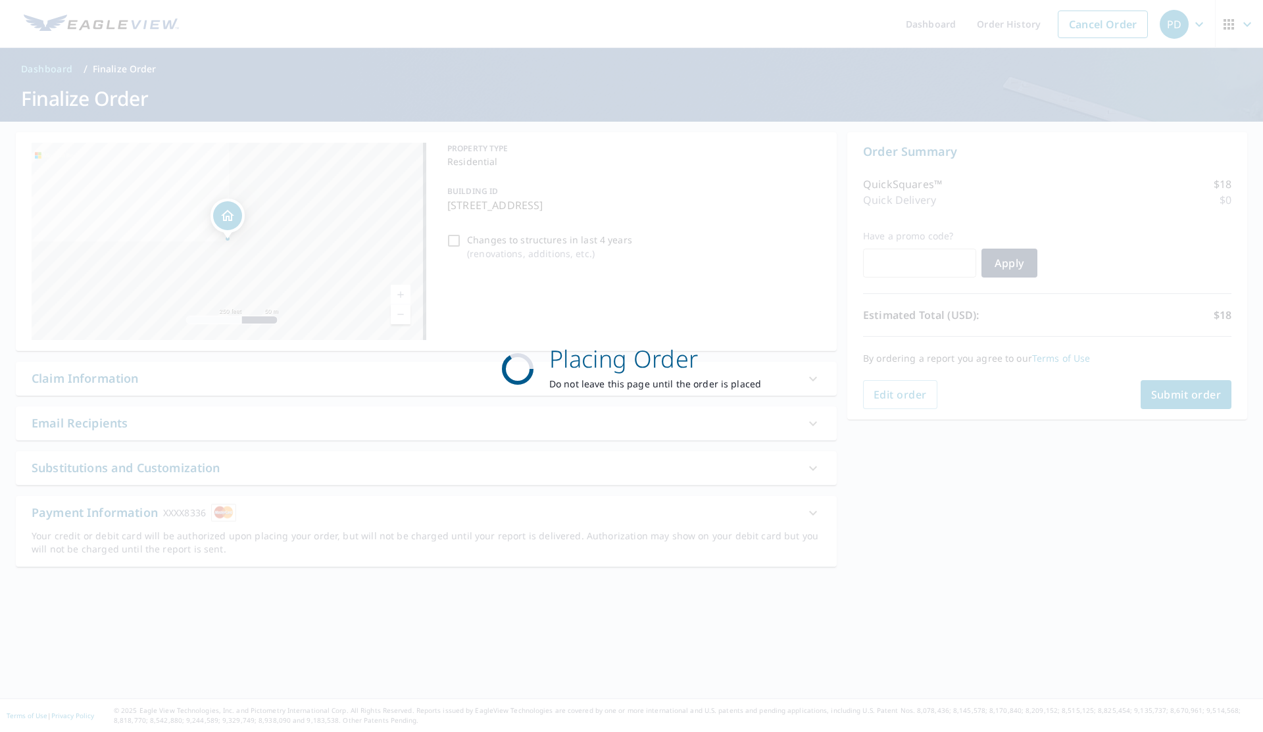
scroll to position [0, 0]
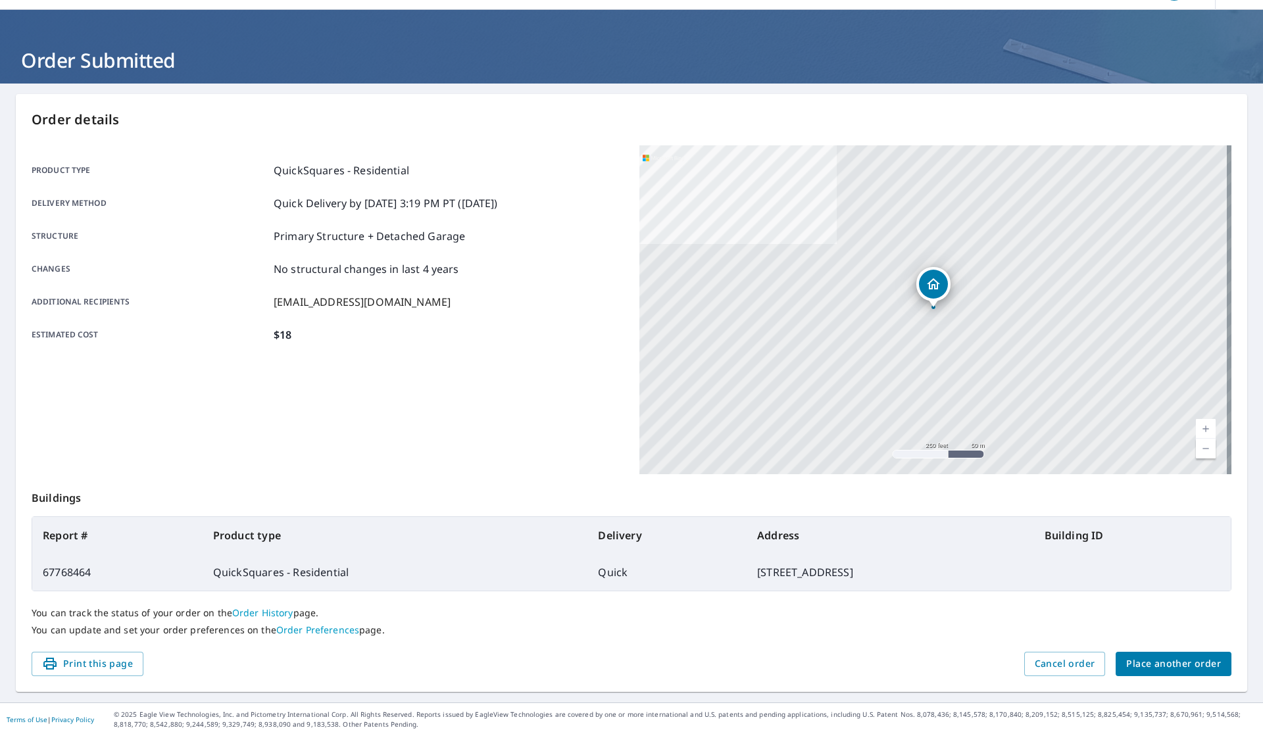
scroll to position [41, 0]
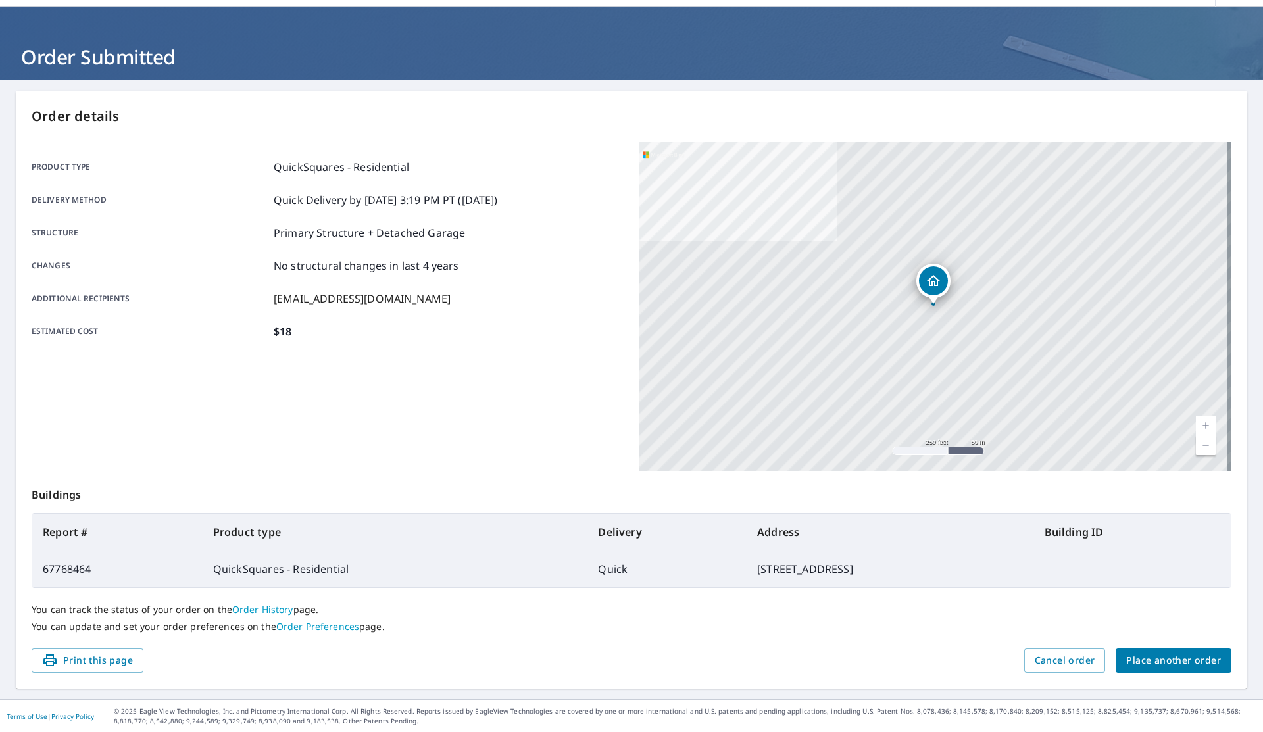
click at [1141, 661] on span "Place another order" at bounding box center [1173, 660] width 95 height 16
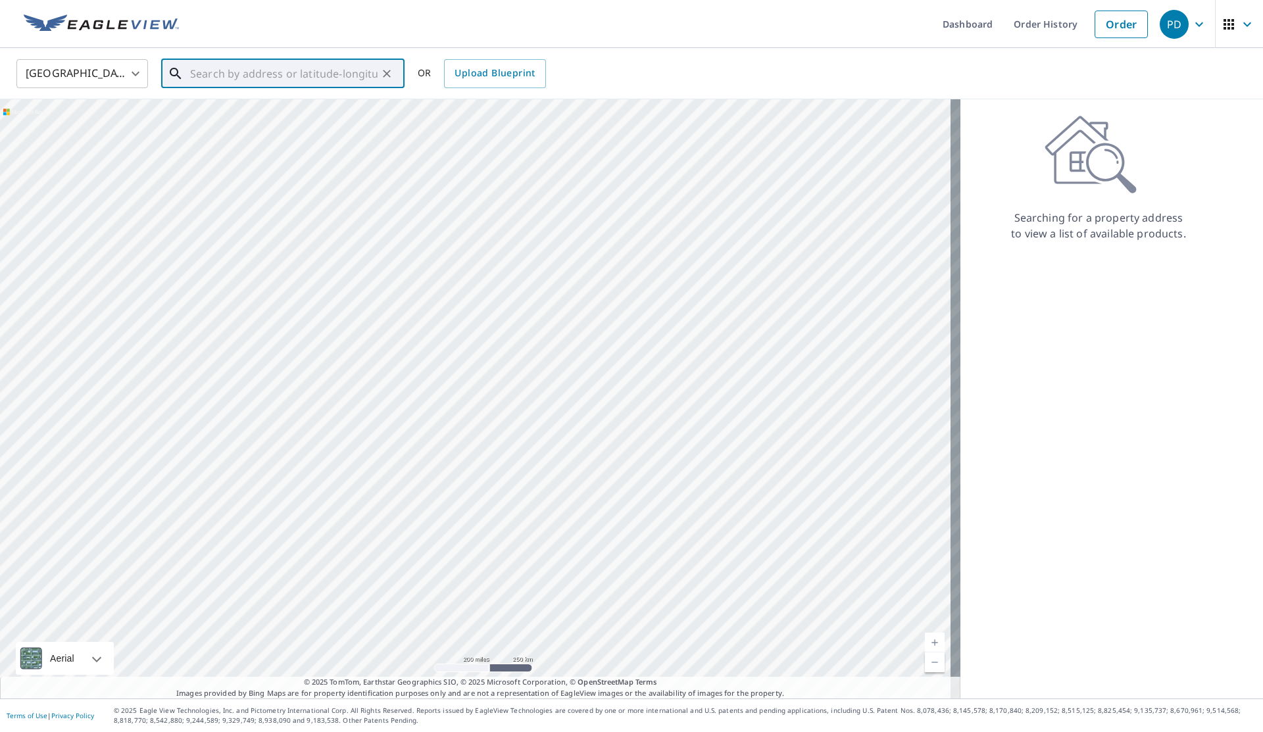
paste input "6213 La Pas Trail"
click at [258, 124] on p "[GEOGRAPHIC_DATA], IN 46268" at bounding box center [290, 126] width 206 height 13
type input "[STREET_ADDRESS]"
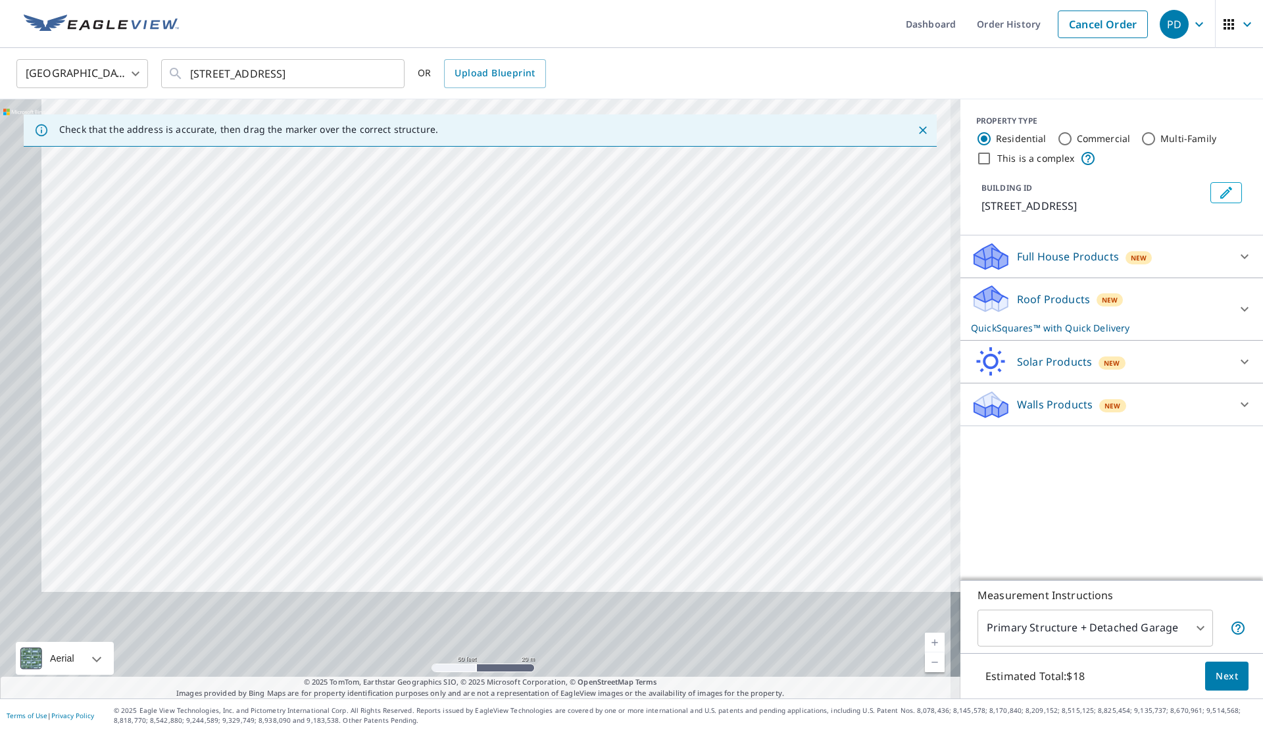
drag, startPoint x: 400, startPoint y: 543, endPoint x: 585, endPoint y: 177, distance: 410.5
click at [585, 177] on div "[STREET_ADDRESS]" at bounding box center [480, 398] width 960 height 599
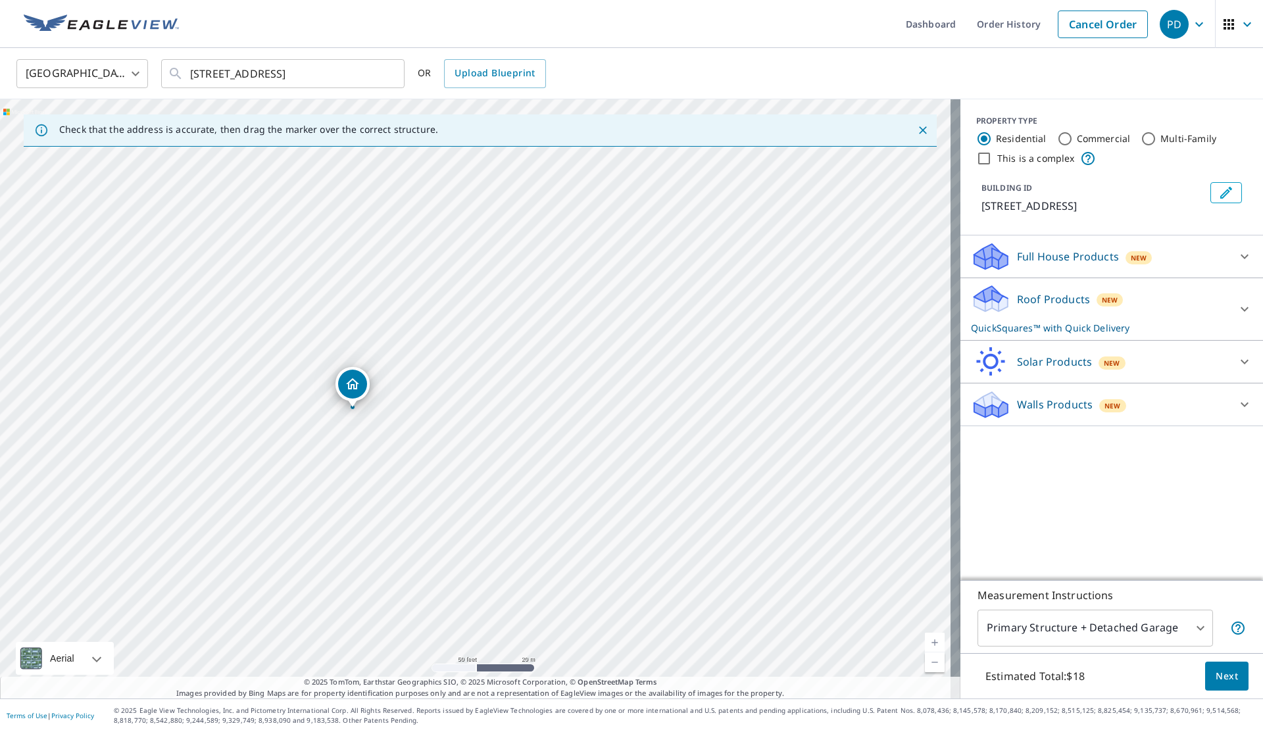
drag, startPoint x: 394, startPoint y: 598, endPoint x: 521, endPoint y: 334, distance: 292.6
click at [521, 334] on div "[STREET_ADDRESS]" at bounding box center [480, 398] width 960 height 599
drag, startPoint x: 400, startPoint y: 353, endPoint x: 467, endPoint y: 294, distance: 89.0
click at [467, 294] on div "[STREET_ADDRESS]" at bounding box center [480, 398] width 960 height 599
click at [1172, 625] on body "PD PD Dashboard Order History Cancel Order PD [GEOGRAPHIC_DATA] [GEOGRAPHIC_DAT…" at bounding box center [631, 366] width 1263 height 732
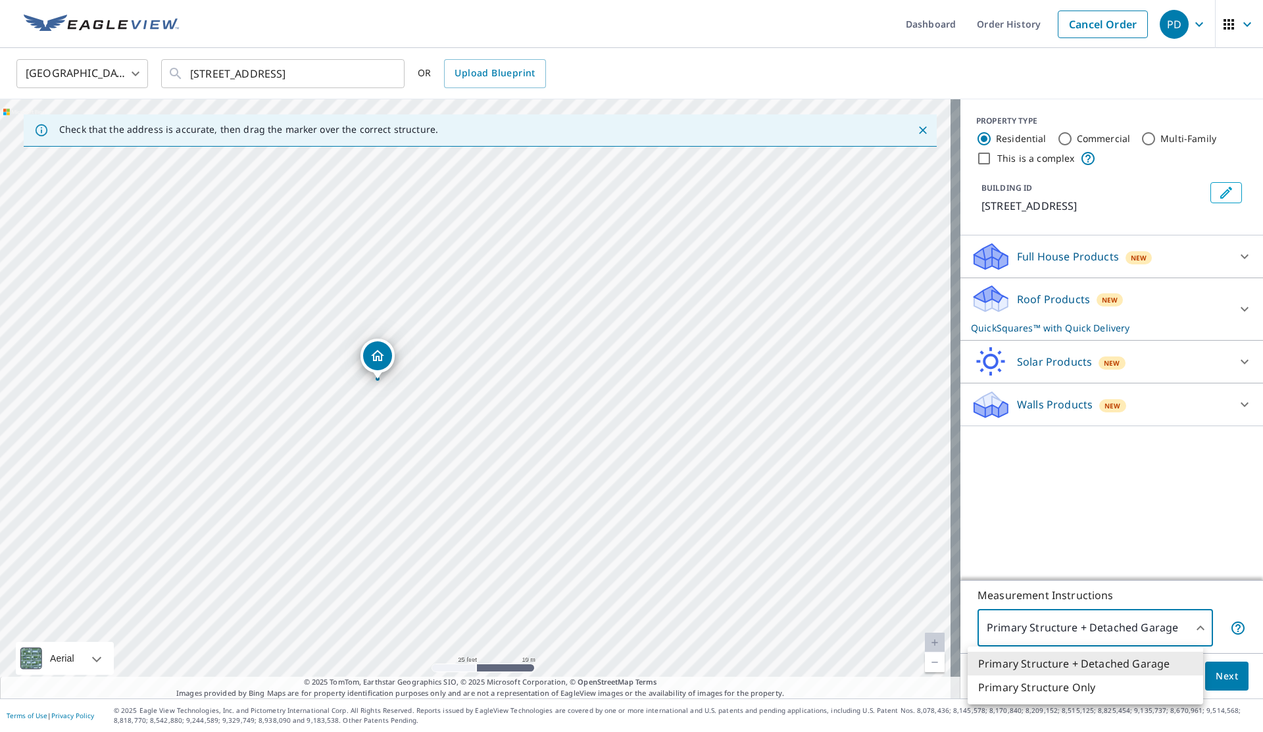
click at [1068, 685] on li "Primary Structure Only" at bounding box center [1084, 687] width 235 height 24
type input "2"
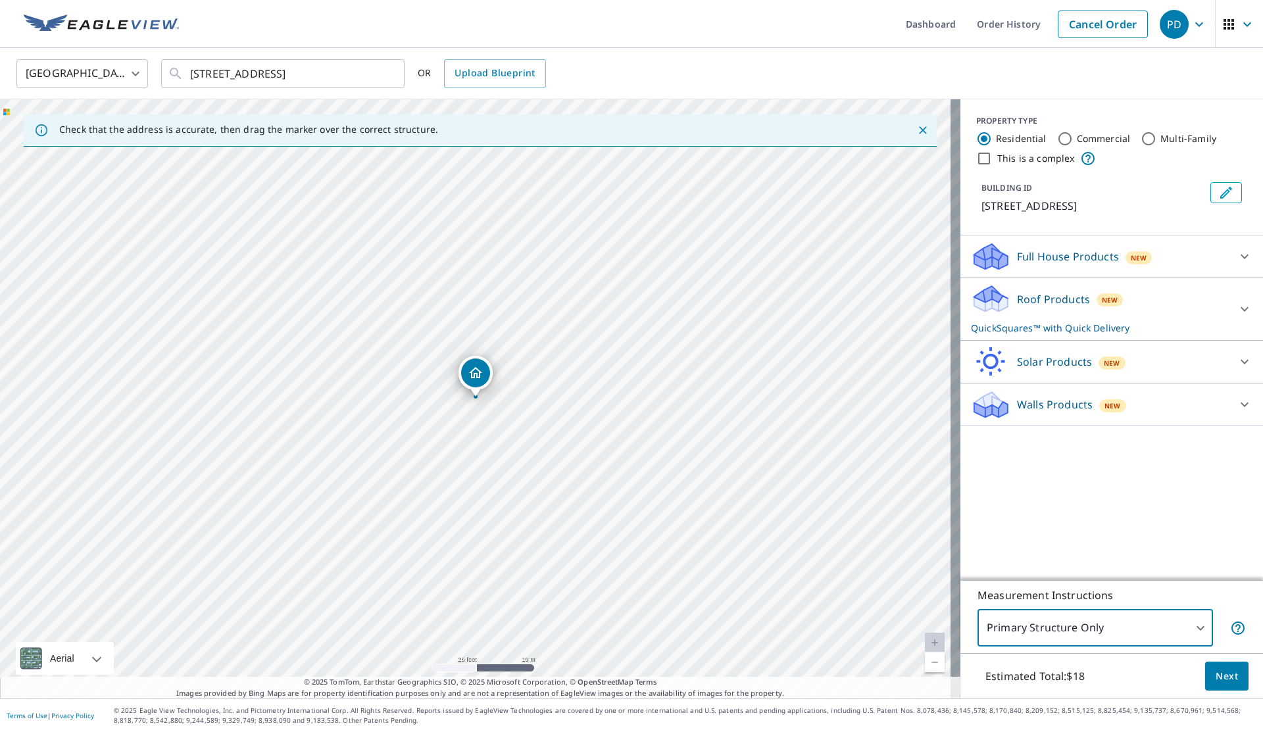
click at [1228, 675] on button "Next" at bounding box center [1226, 677] width 43 height 30
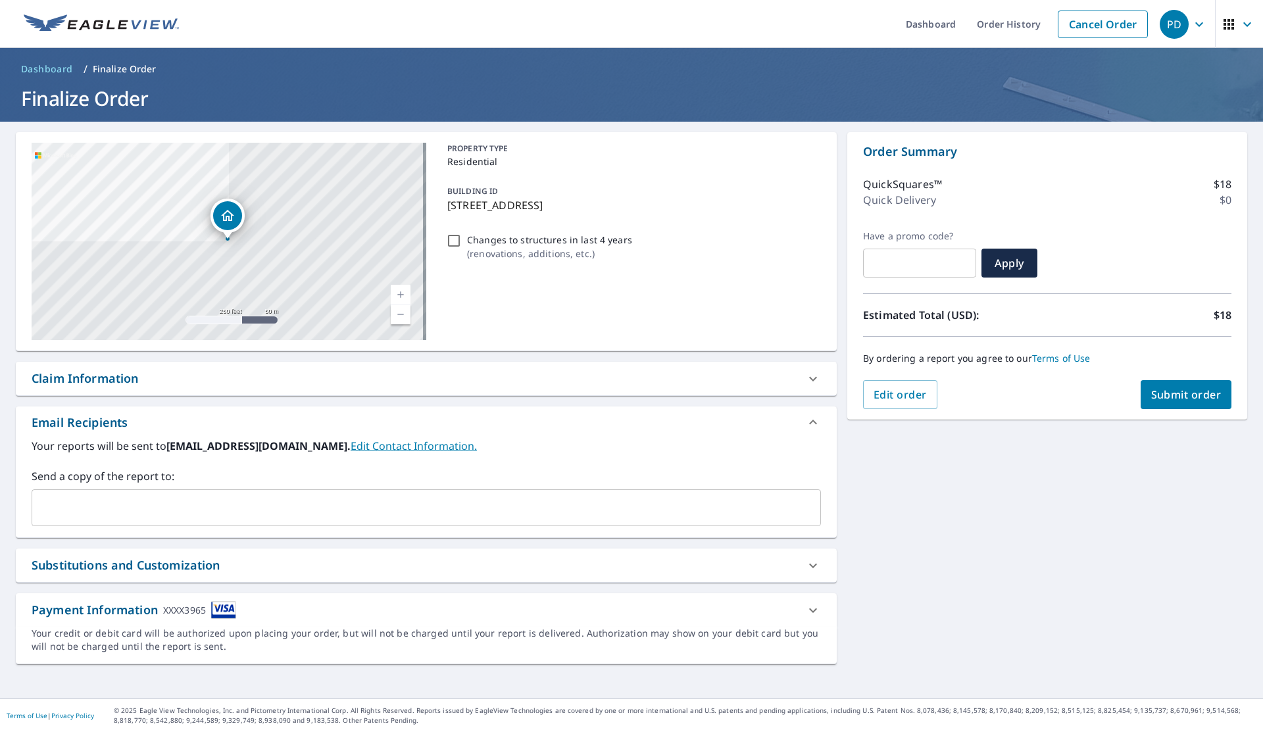
click at [470, 489] on div "Send a copy of the report to: ​" at bounding box center [426, 497] width 789 height 58
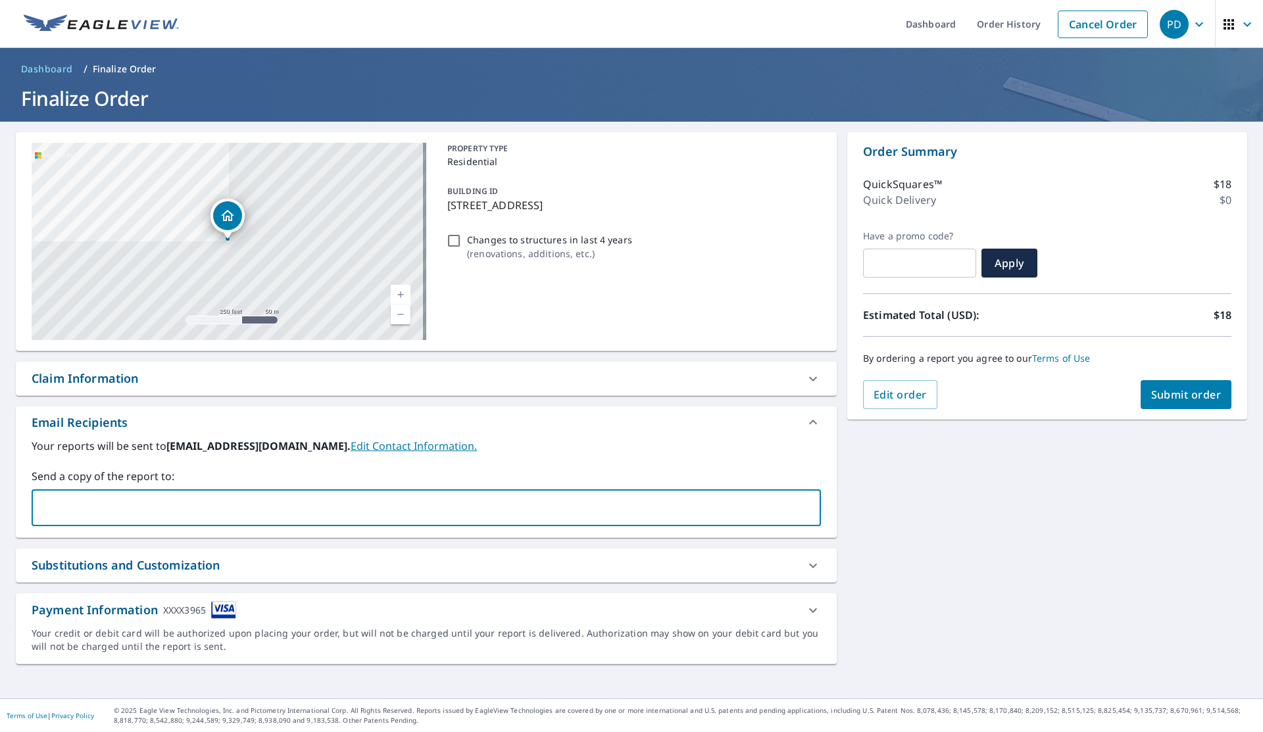
click at [473, 511] on input "text" at bounding box center [416, 507] width 758 height 25
type input "[EMAIL_ADDRESS][DOMAIN_NAME]"
click at [905, 546] on div "**********" at bounding box center [631, 410] width 1263 height 577
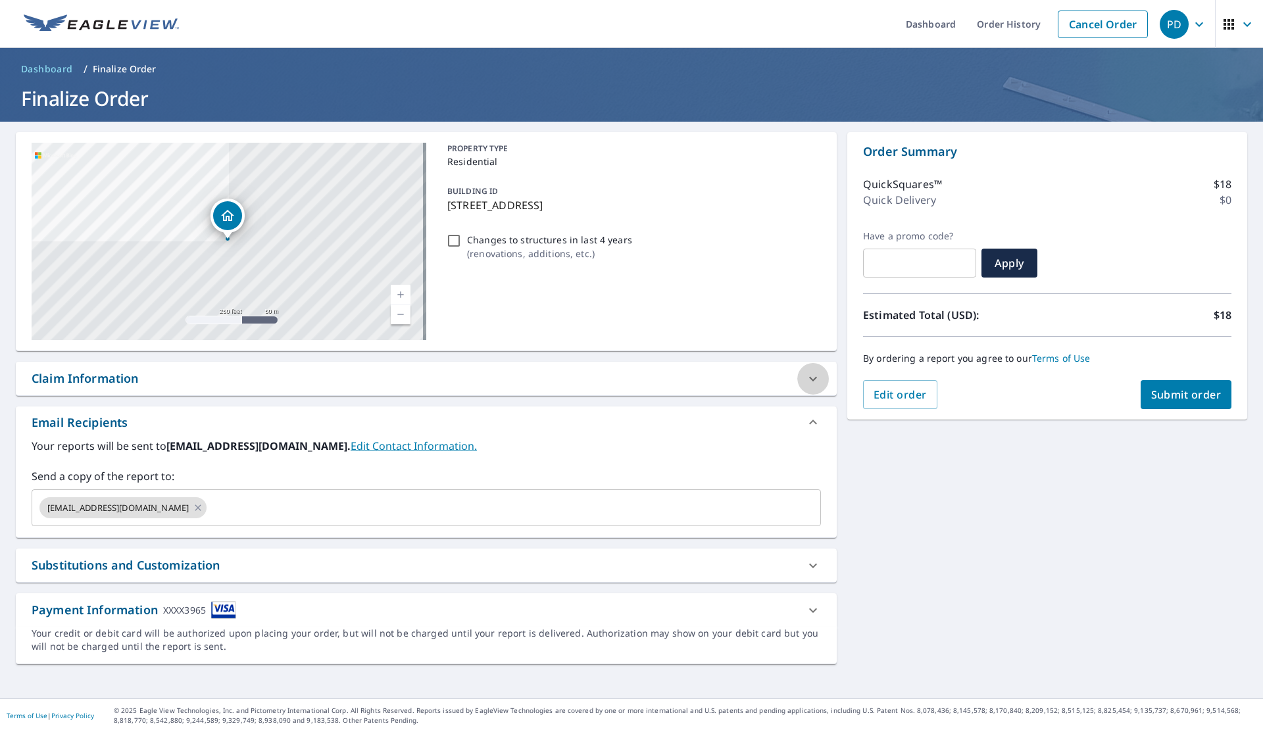
click at [808, 389] on div at bounding box center [813, 379] width 32 height 32
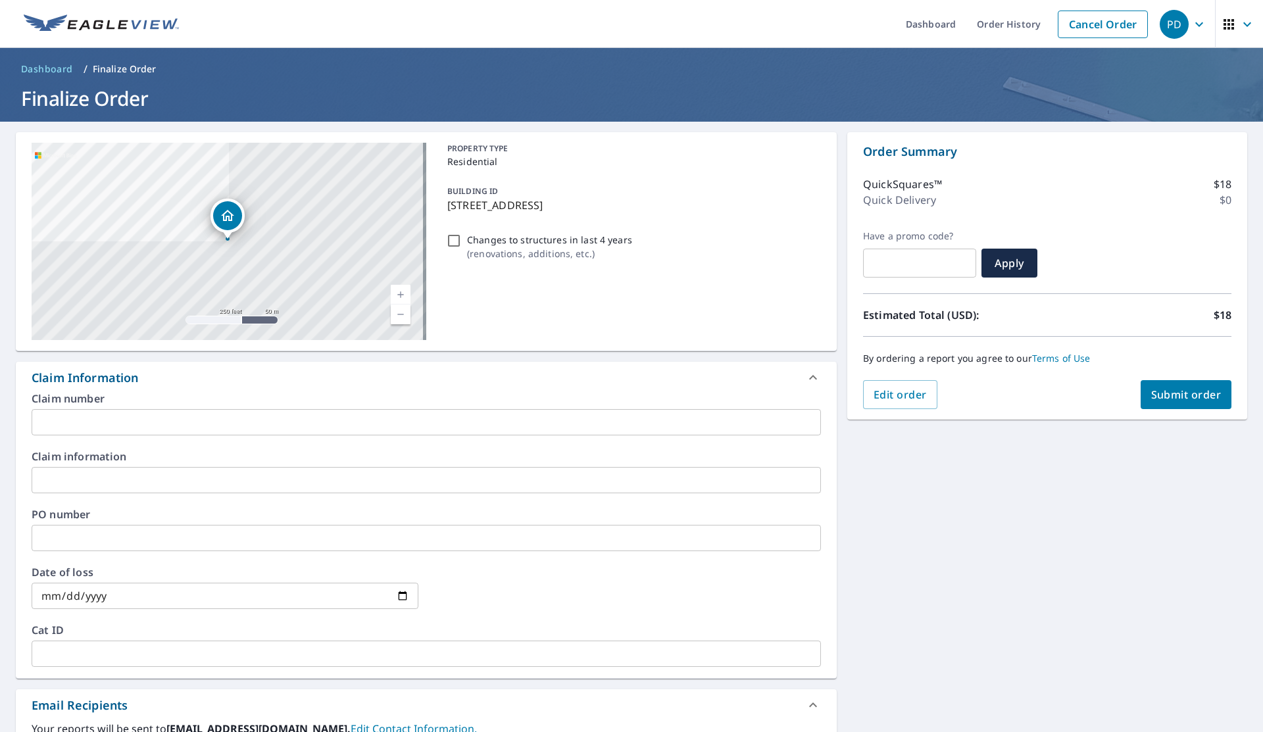
click at [809, 380] on icon at bounding box center [813, 378] width 16 height 16
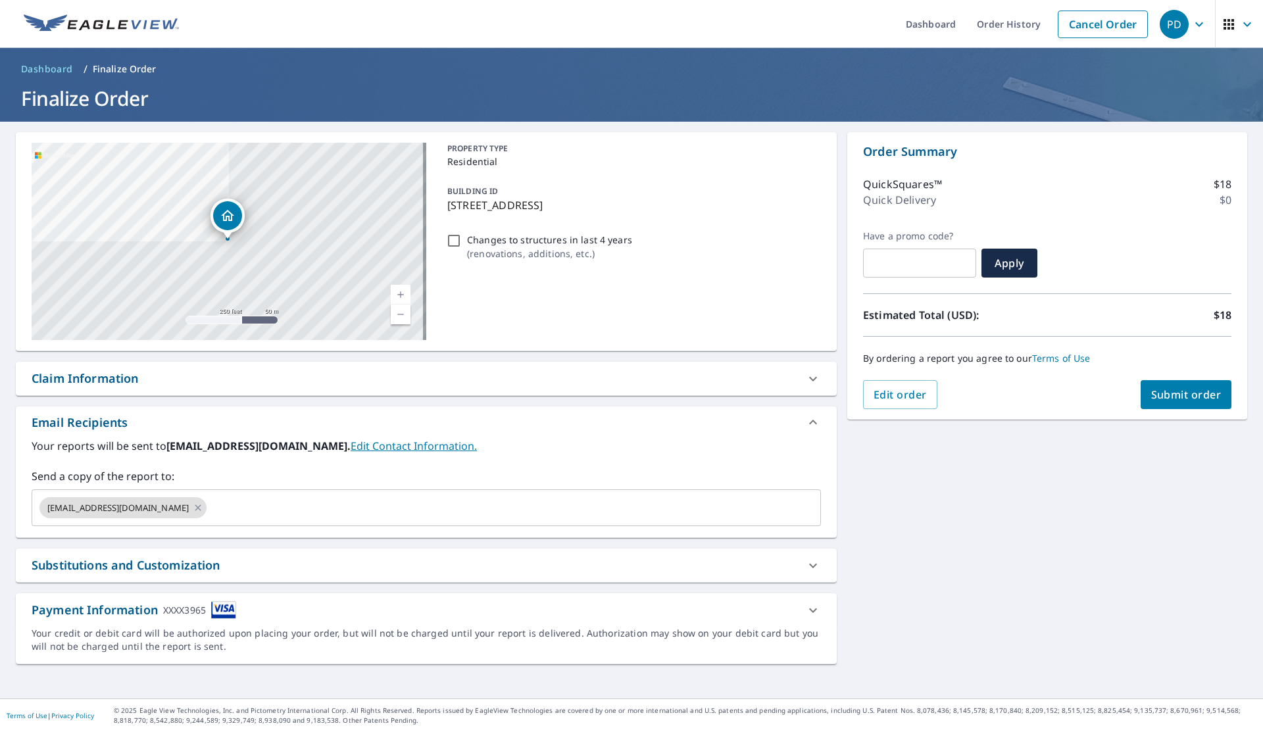
click at [805, 564] on icon at bounding box center [813, 566] width 16 height 16
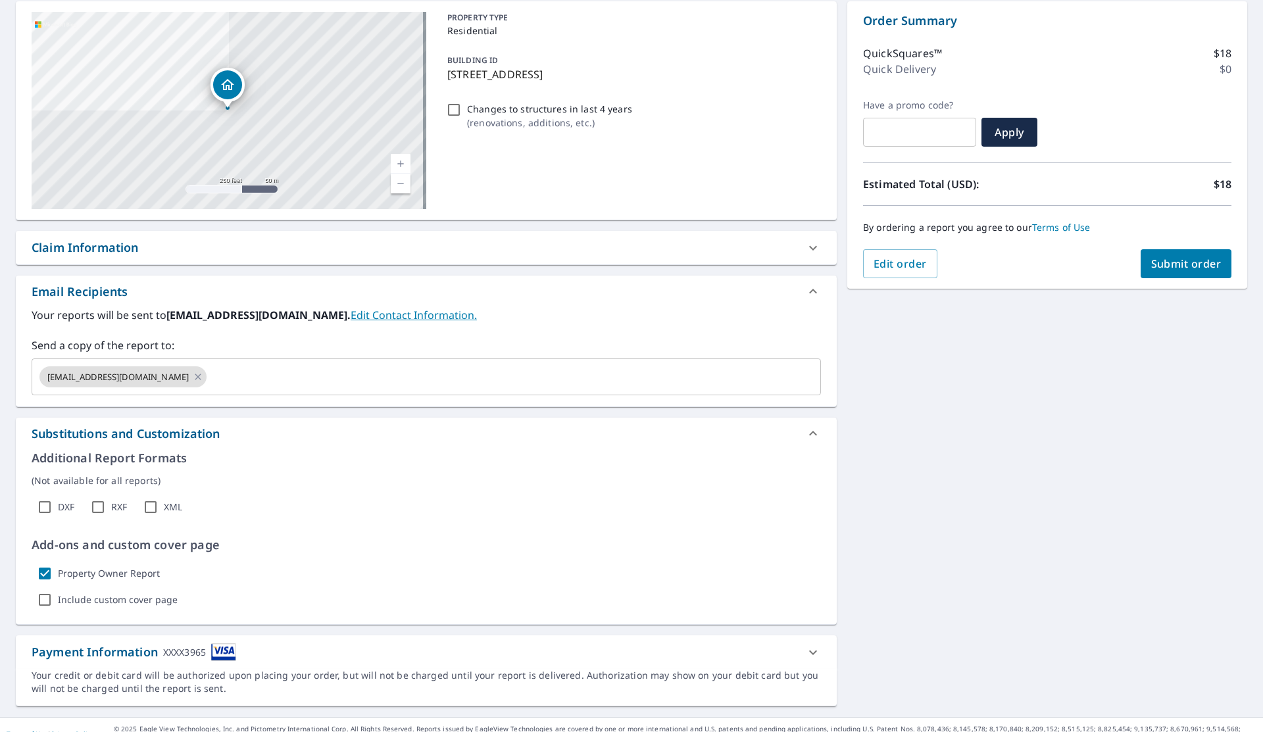
scroll to position [132, 0]
click at [806, 426] on icon at bounding box center [813, 432] width 16 height 16
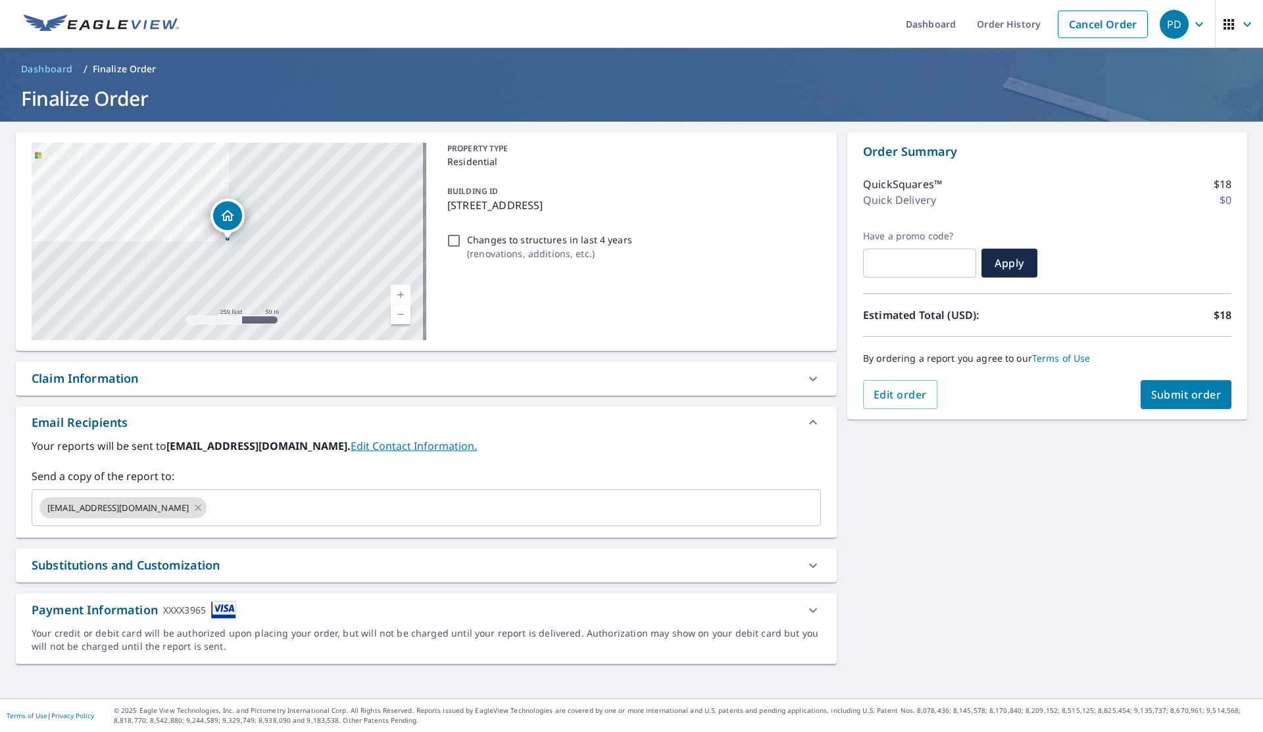
scroll to position [0, 0]
click at [1180, 399] on span "Submit order" at bounding box center [1186, 394] width 70 height 14
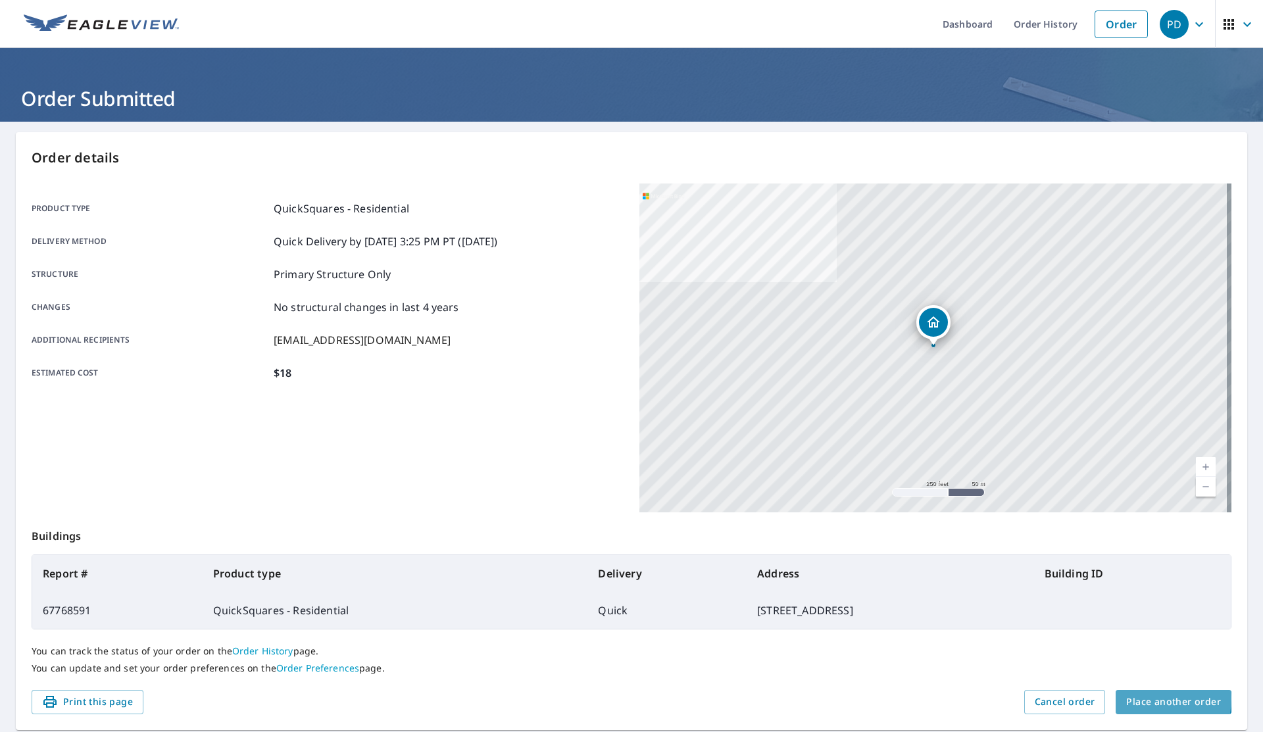
click at [1132, 698] on span "Place another order" at bounding box center [1173, 702] width 95 height 16
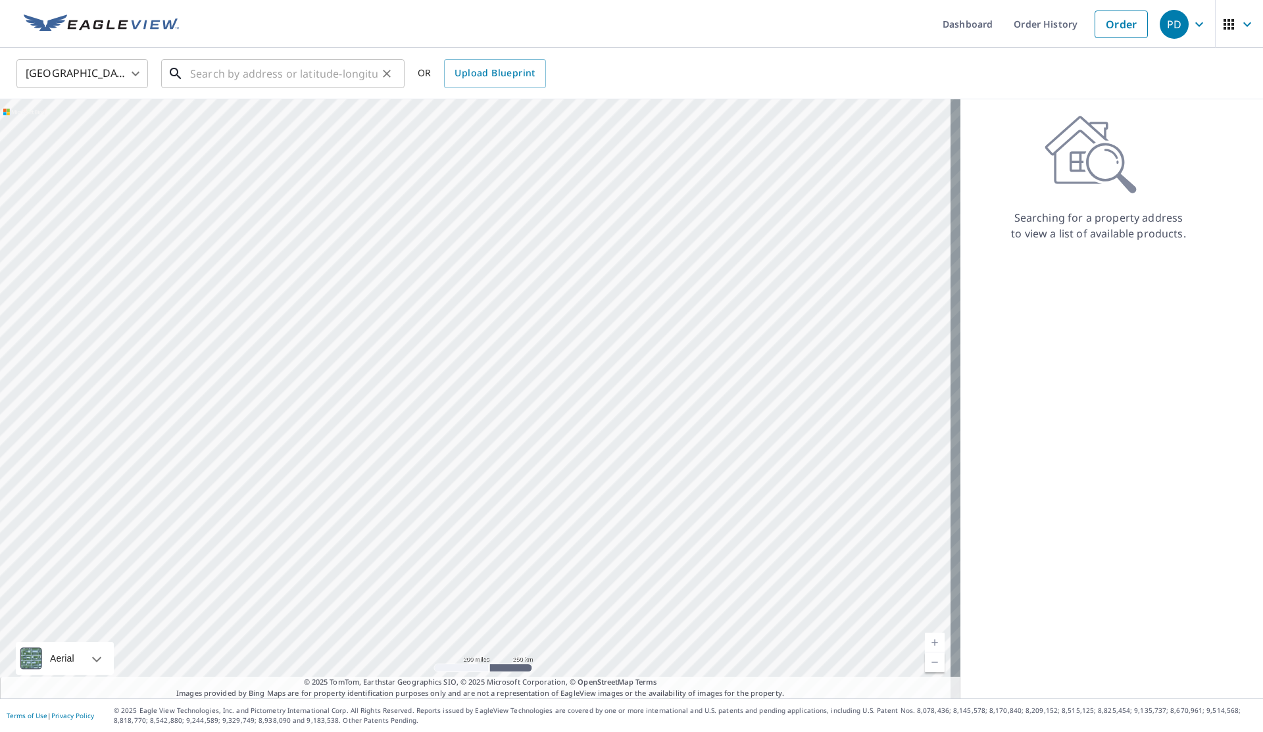
click at [318, 72] on input "text" at bounding box center [283, 73] width 187 height 37
paste input "[STREET_ADDRESS]"
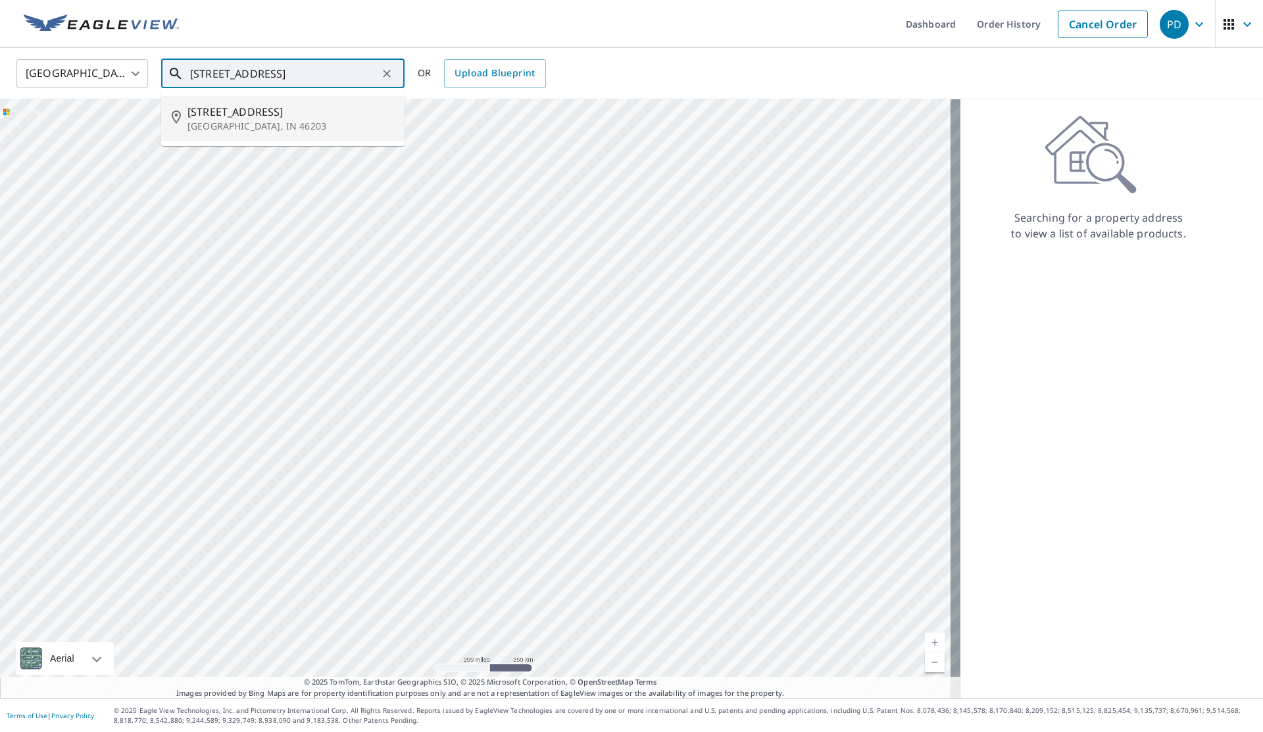
click at [310, 120] on p "[GEOGRAPHIC_DATA], IN 46203" at bounding box center [290, 126] width 206 height 13
type input "[STREET_ADDRESS][PERSON_NAME]"
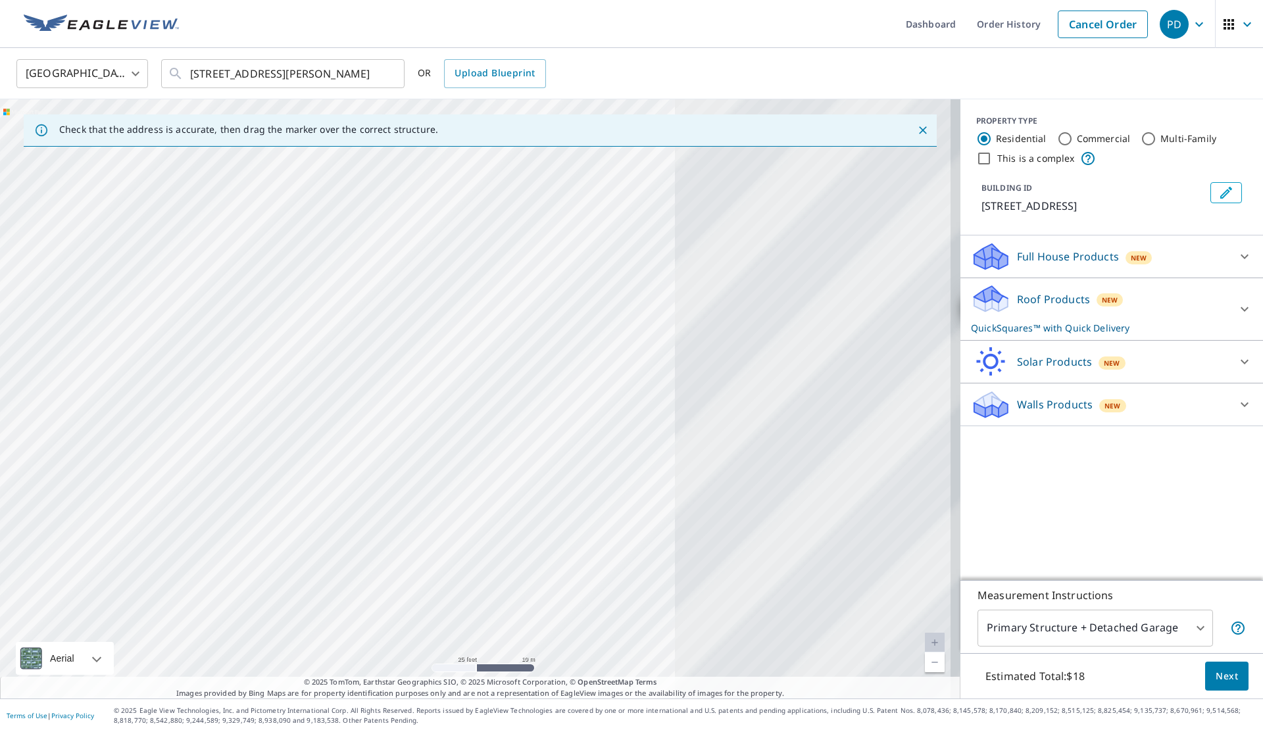
drag, startPoint x: 693, startPoint y: 389, endPoint x: 291, endPoint y: 404, distance: 402.1
click at [291, 404] on div "[STREET_ADDRESS][PERSON_NAME]" at bounding box center [480, 398] width 960 height 599
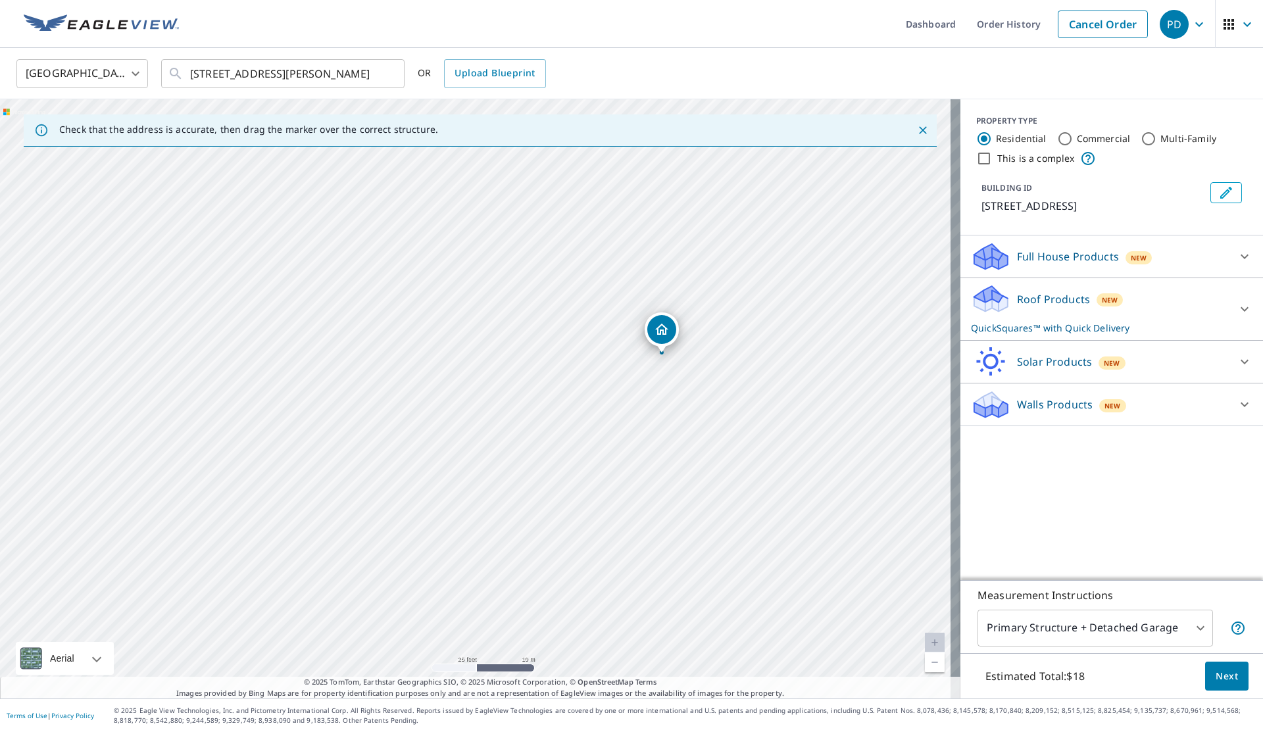
drag, startPoint x: 421, startPoint y: 373, endPoint x: 0, endPoint y: 422, distance: 423.7
click at [0, 423] on div "[STREET_ADDRESS][PERSON_NAME]" at bounding box center [480, 398] width 960 height 599
drag, startPoint x: 462, startPoint y: 241, endPoint x: 531, endPoint y: 362, distance: 139.3
click at [532, 362] on div "[STREET_ADDRESS][PERSON_NAME]" at bounding box center [480, 398] width 960 height 599
drag, startPoint x: 356, startPoint y: 258, endPoint x: 362, endPoint y: 429, distance: 171.1
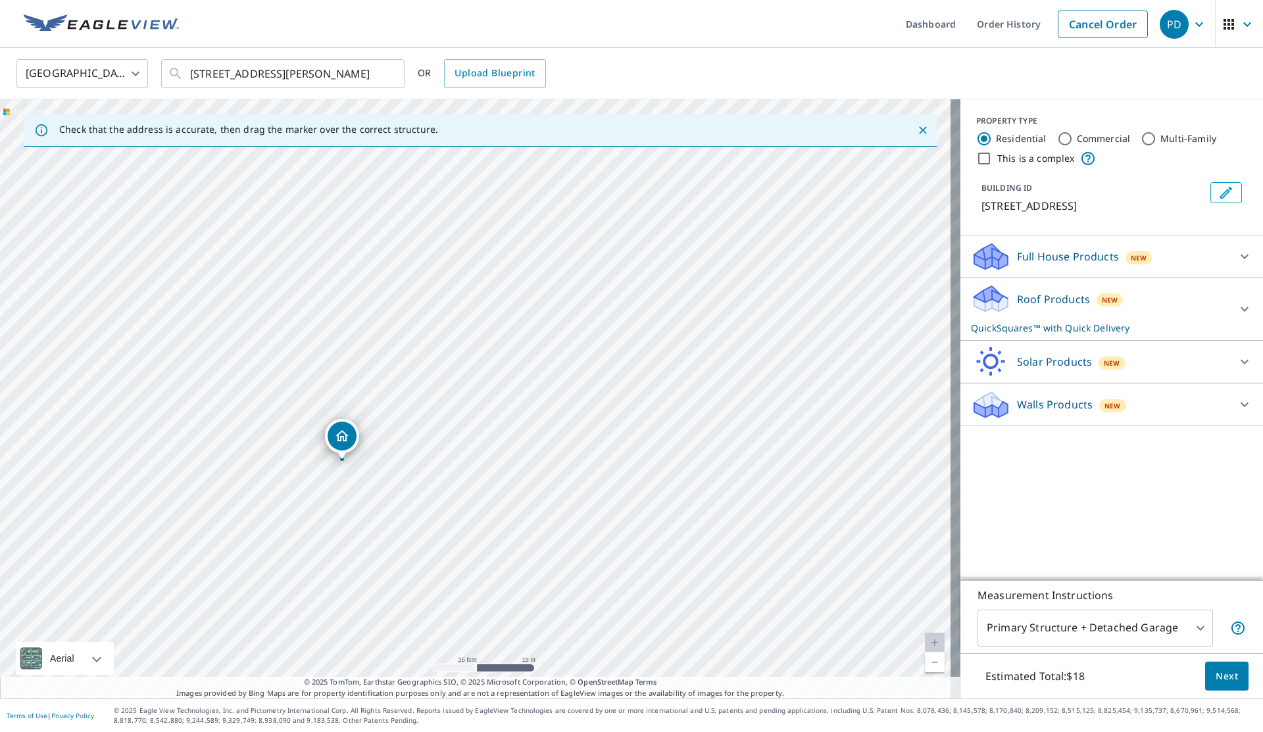
click at [385, 343] on div "[STREET_ADDRESS][PERSON_NAME]" at bounding box center [480, 398] width 960 height 599
click at [339, 439] on icon "Dropped pin, building 1, Residential property, 5236 Victory Dr Indianapolis, IN…" at bounding box center [342, 436] width 16 height 16
